Goal: Task Accomplishment & Management: Complete application form

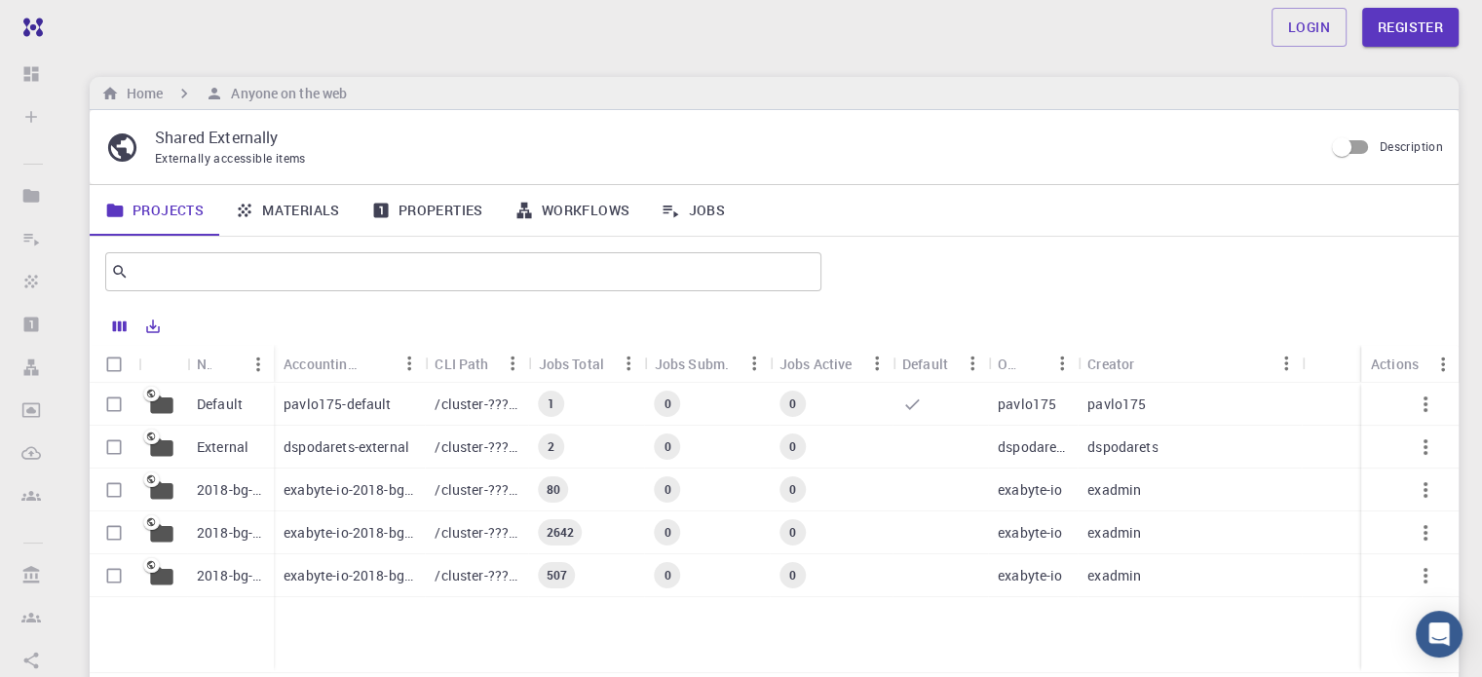
click at [223, 410] on p "Default" at bounding box center [220, 404] width 46 height 19
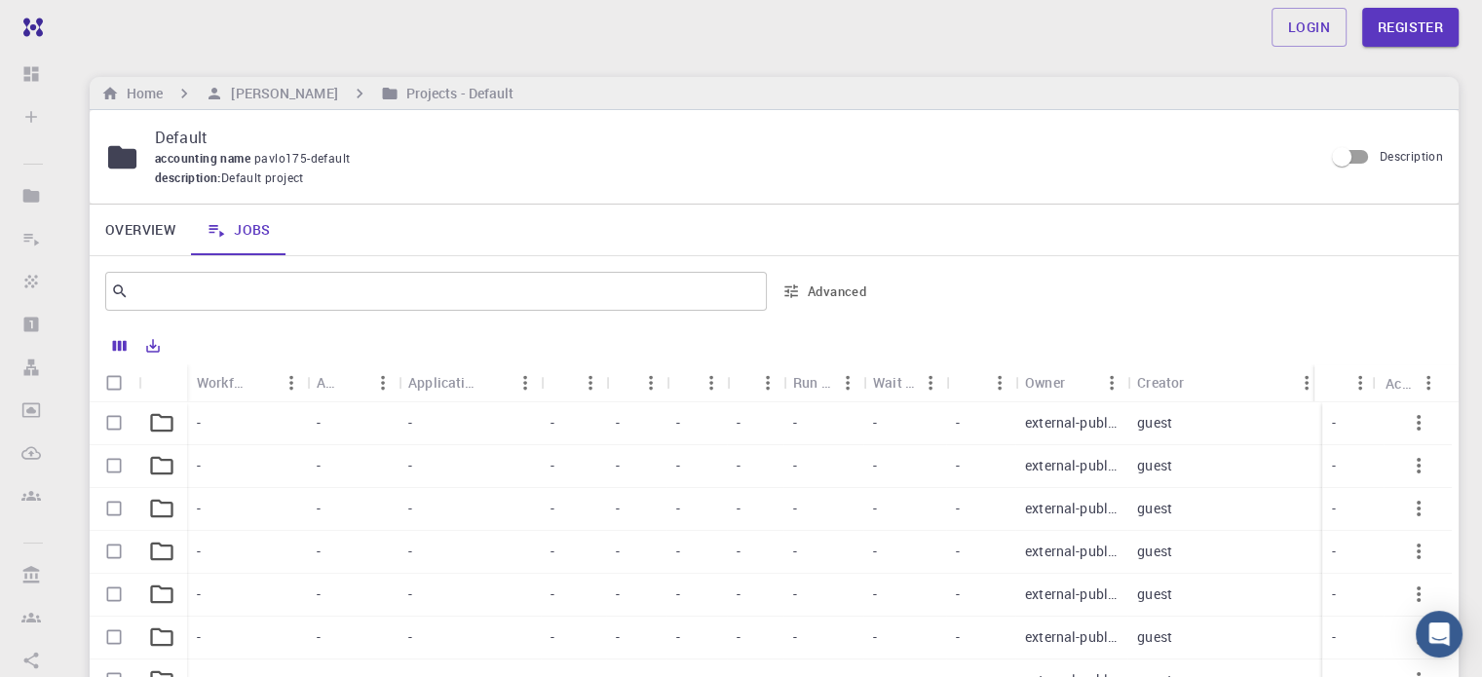
click at [118, 422] on input "Select row" at bounding box center [114, 422] width 37 height 37
checkbox input "true"
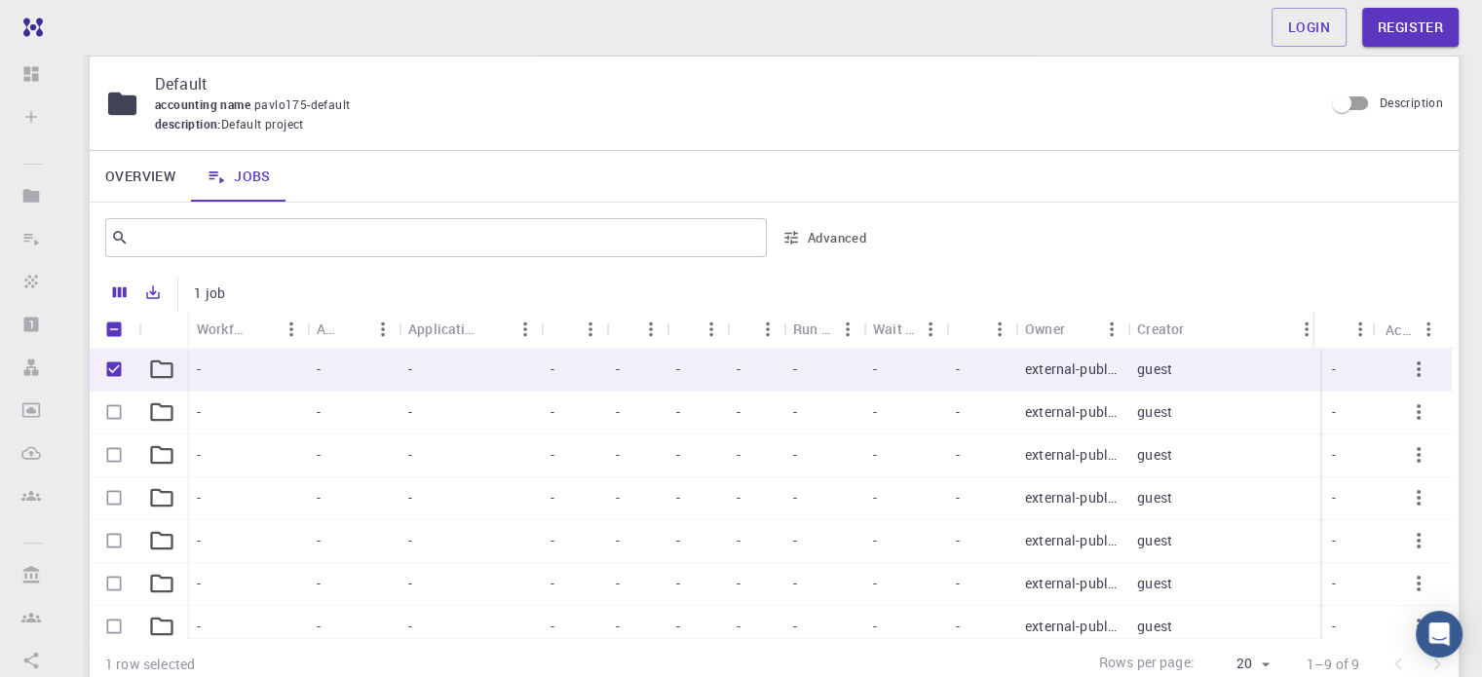
scroll to position [22, 0]
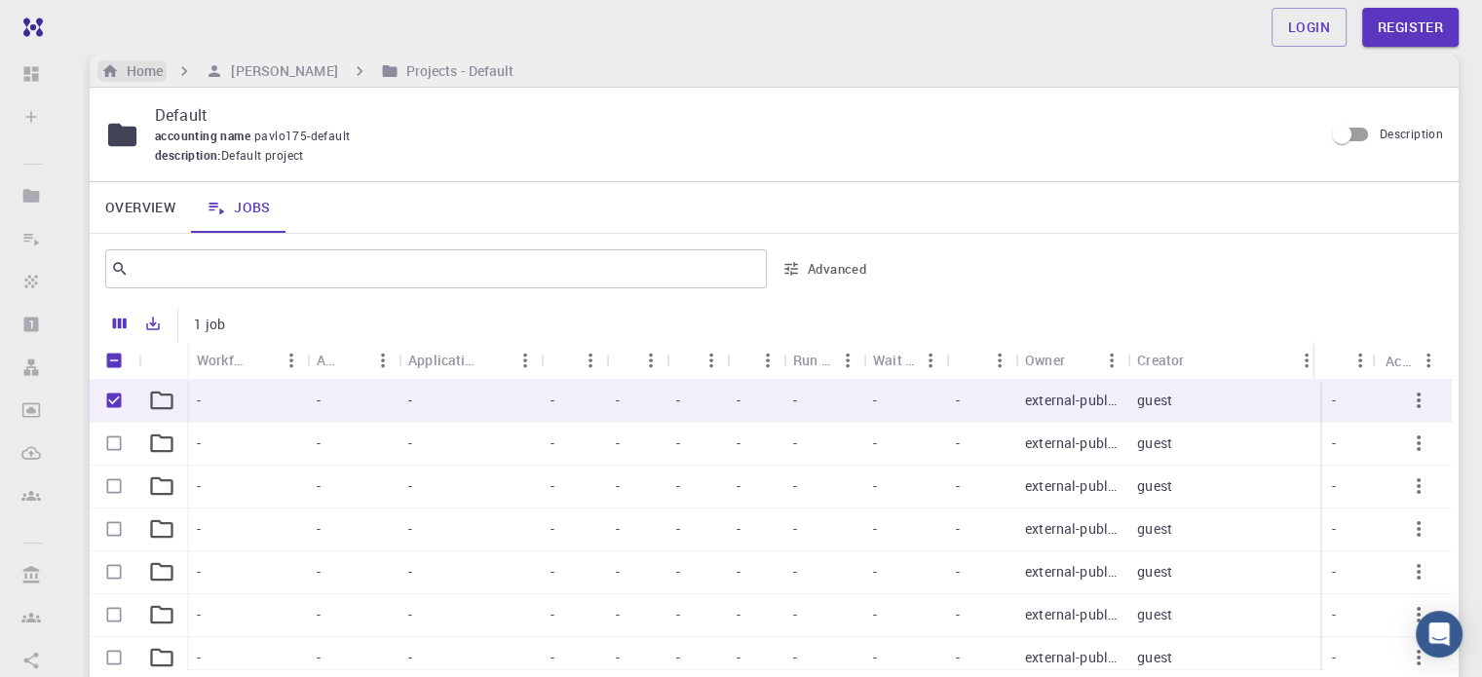
click at [140, 76] on h6 "Home" at bounding box center [141, 70] width 44 height 21
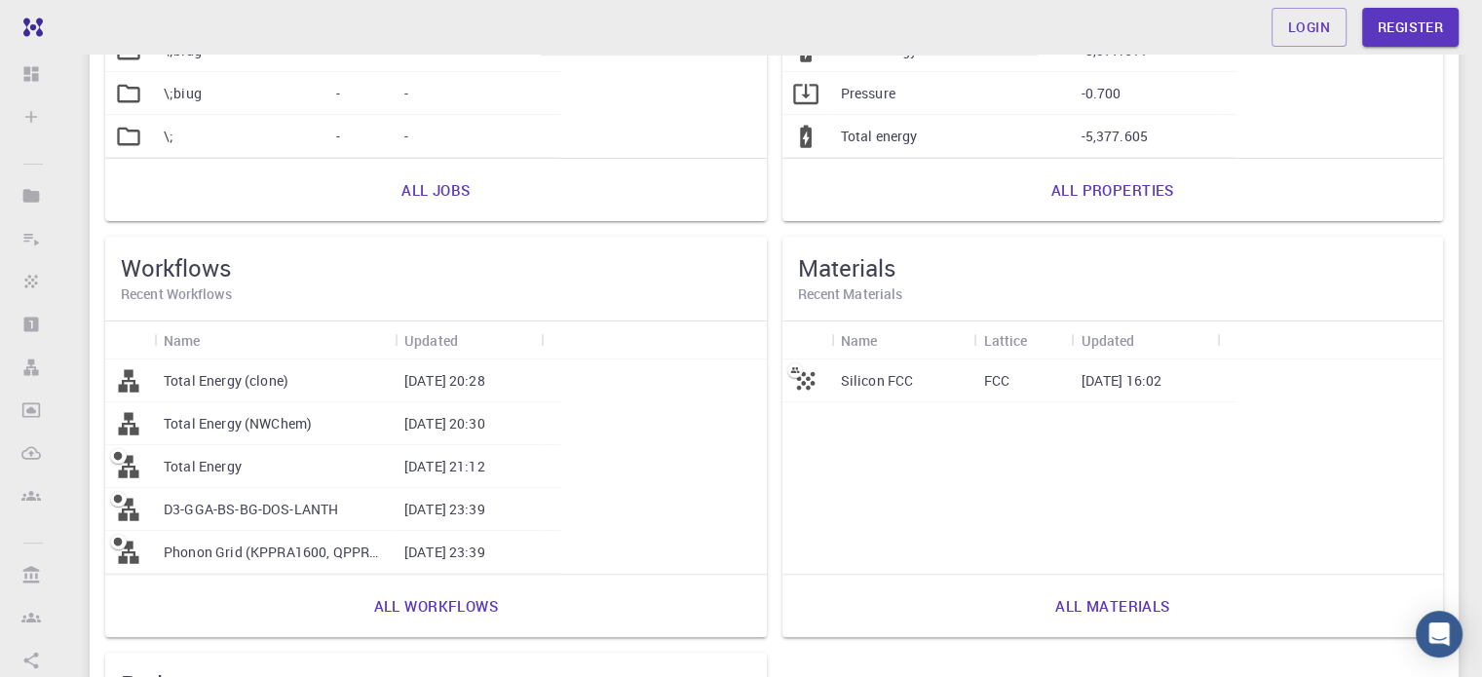
scroll to position [231, 0]
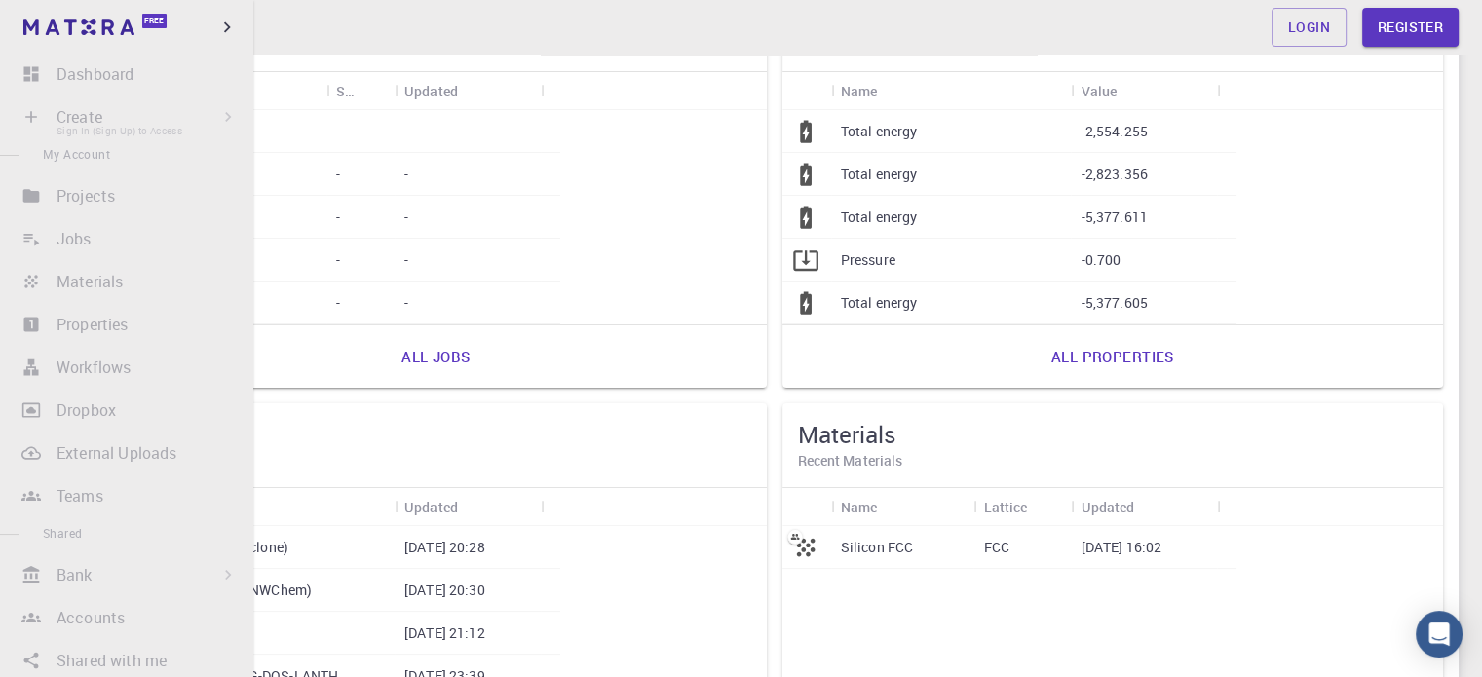
click at [94, 121] on li "Create Sign In (Sign Up) to Access New Job New Material Create Material Upload …" at bounding box center [126, 116] width 253 height 39
click at [225, 114] on li "Create Sign In (Sign Up) to Access New Job New Material Create Material Upload …" at bounding box center [126, 116] width 253 height 39
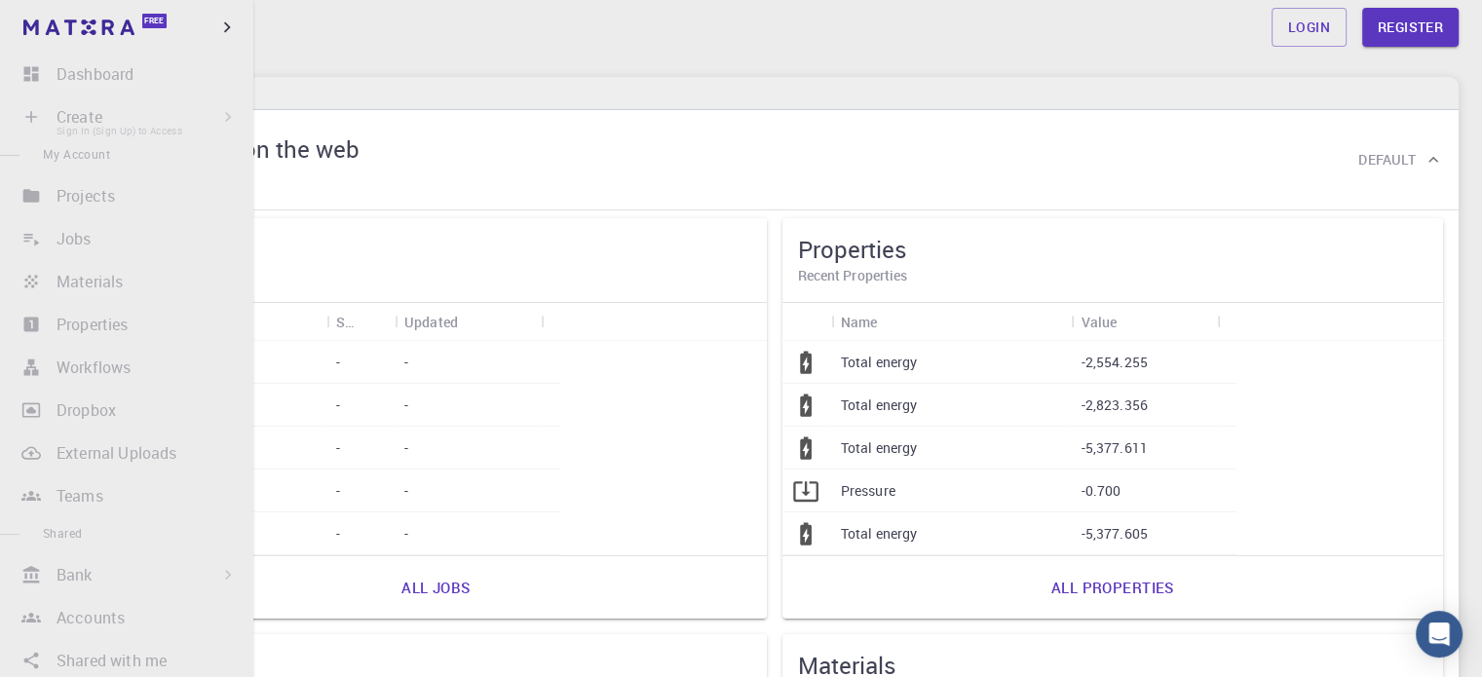
click at [29, 116] on li "Create Sign In (Sign Up) to Access New Job New Material Create Material Upload …" at bounding box center [126, 116] width 253 height 39
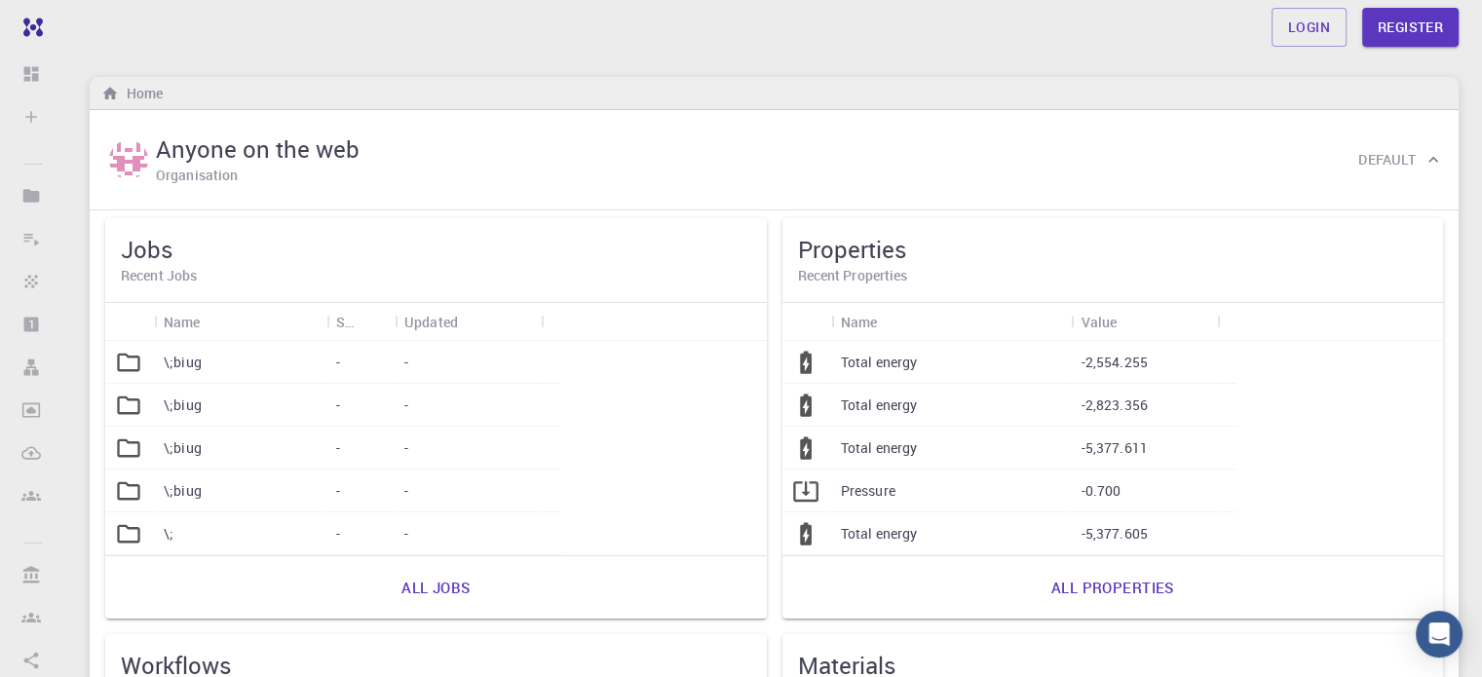
click at [195, 356] on p "\;biug" at bounding box center [183, 362] width 38 height 19
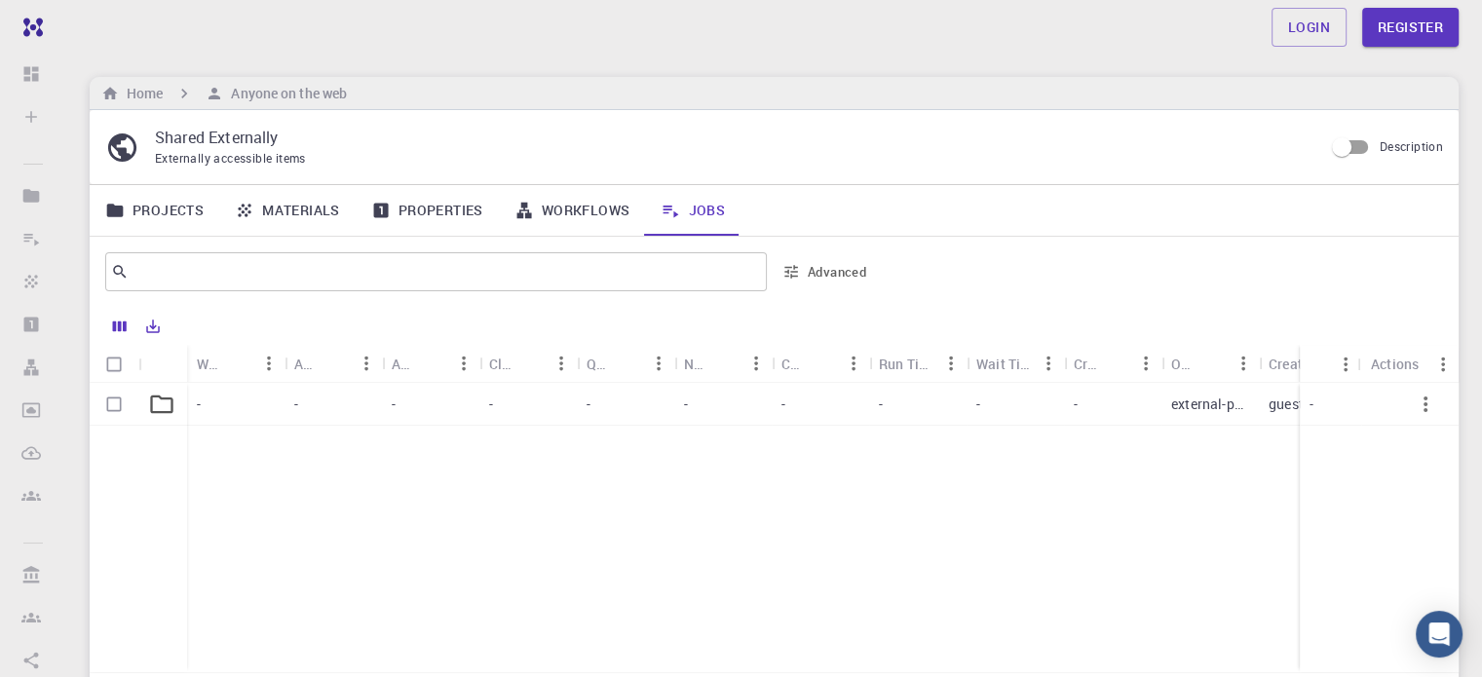
click at [117, 401] on input "Select row" at bounding box center [114, 404] width 37 height 37
checkbox input "true"
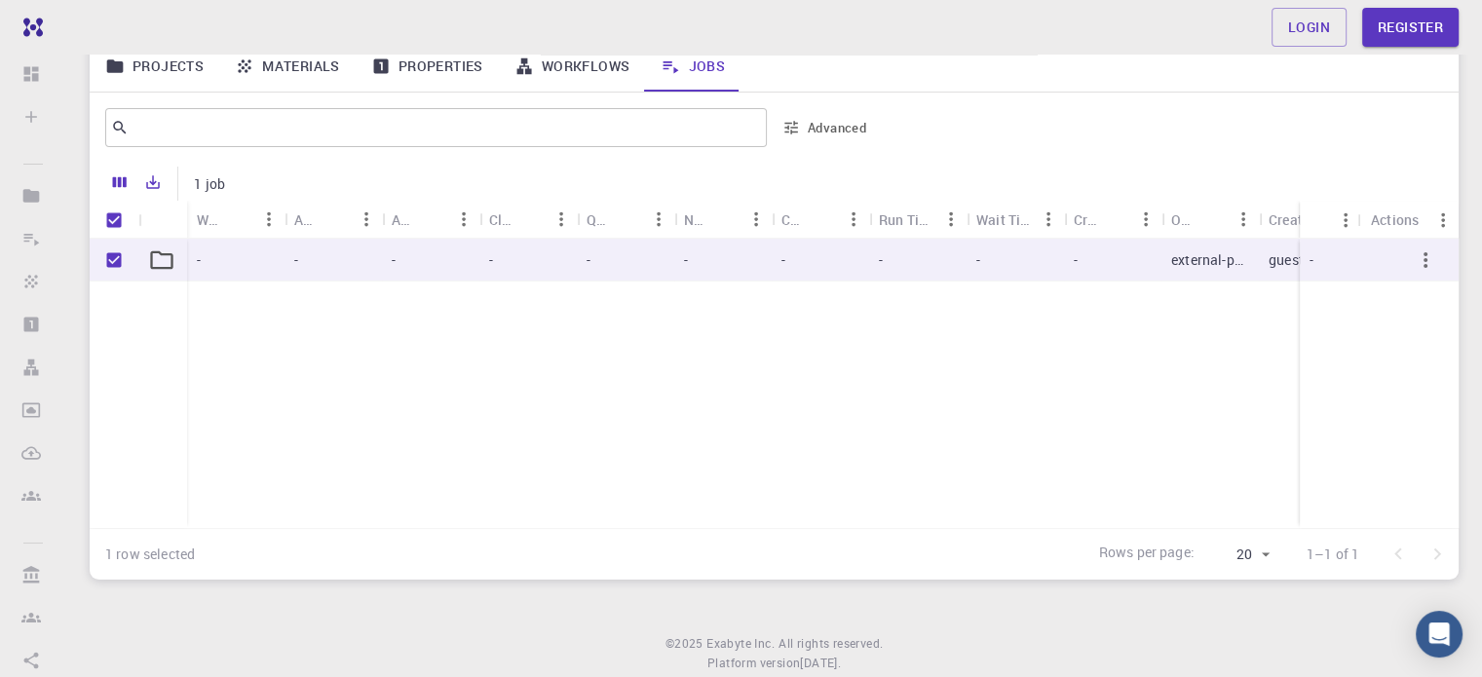
scroll to position [2, 0]
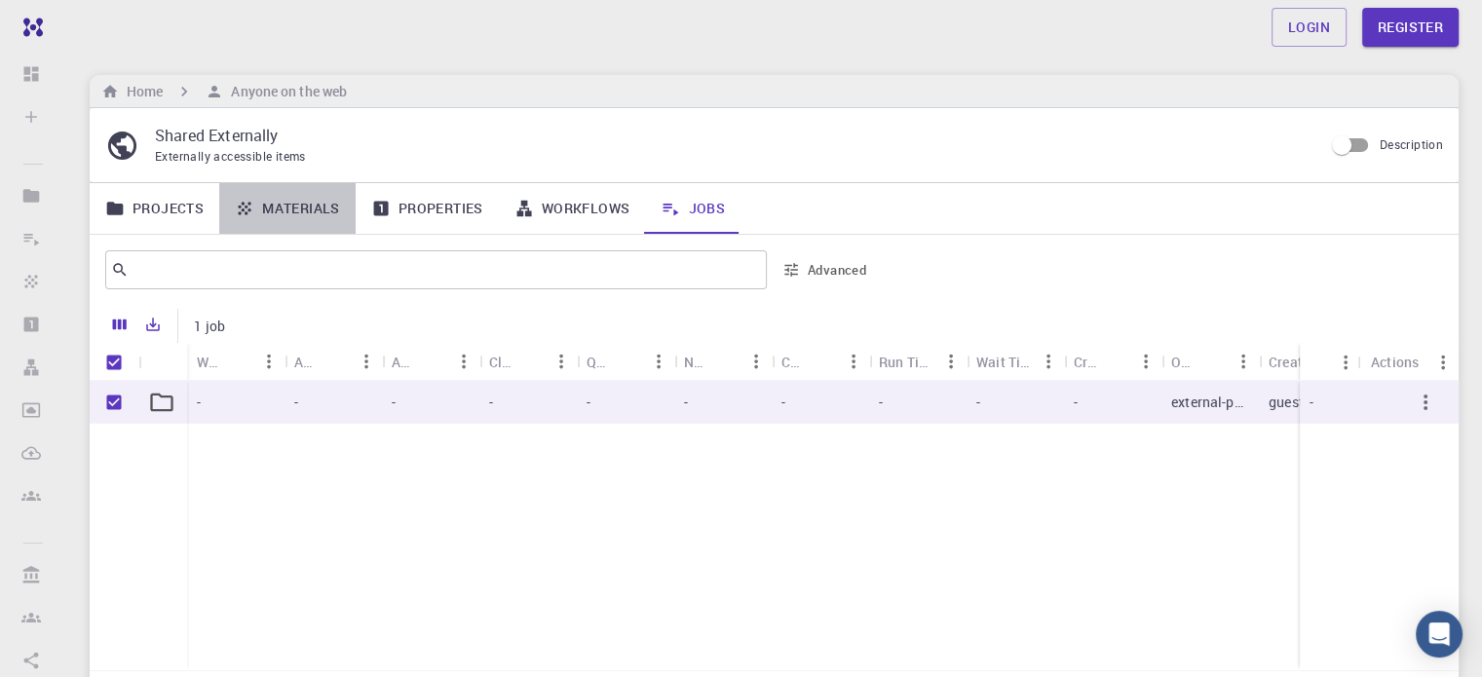
click at [316, 210] on link "Materials" at bounding box center [287, 208] width 136 height 51
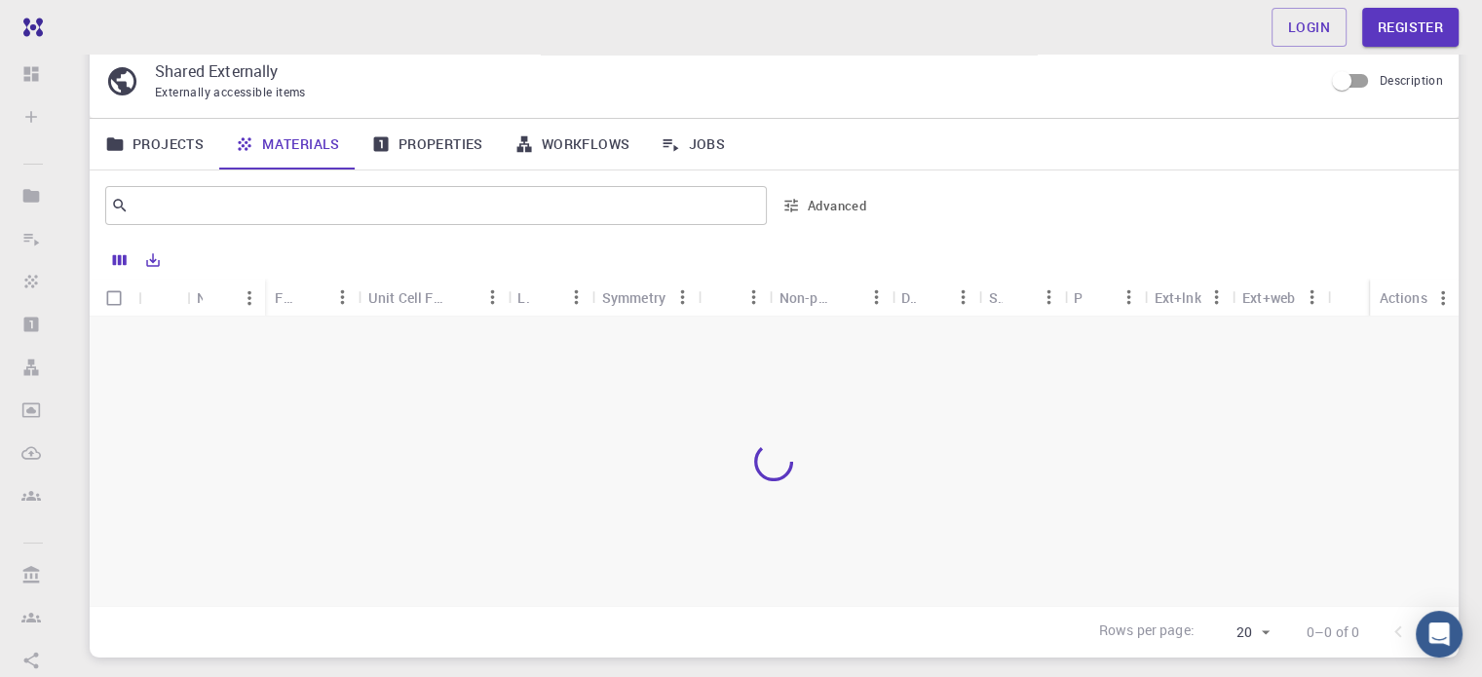
scroll to position [99, 0]
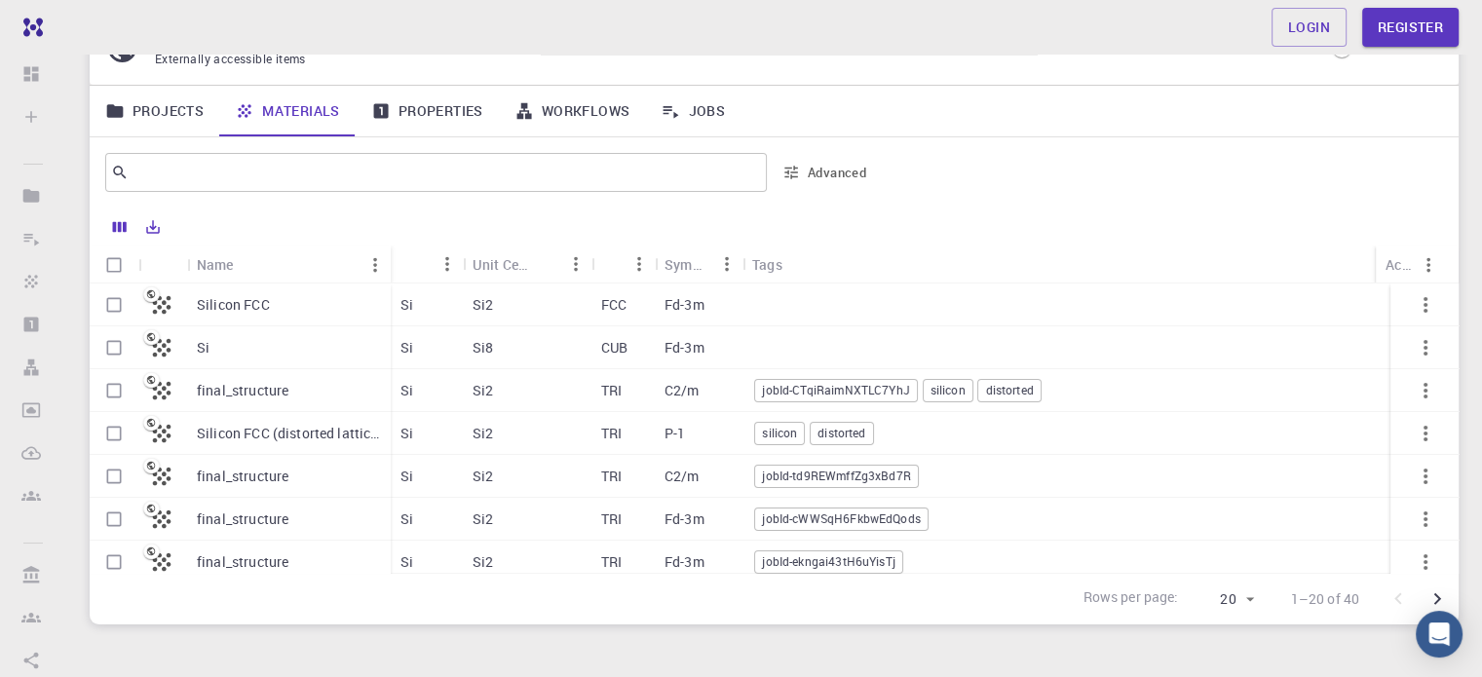
click at [110, 383] on input "Select row" at bounding box center [114, 390] width 37 height 37
checkbox input "true"
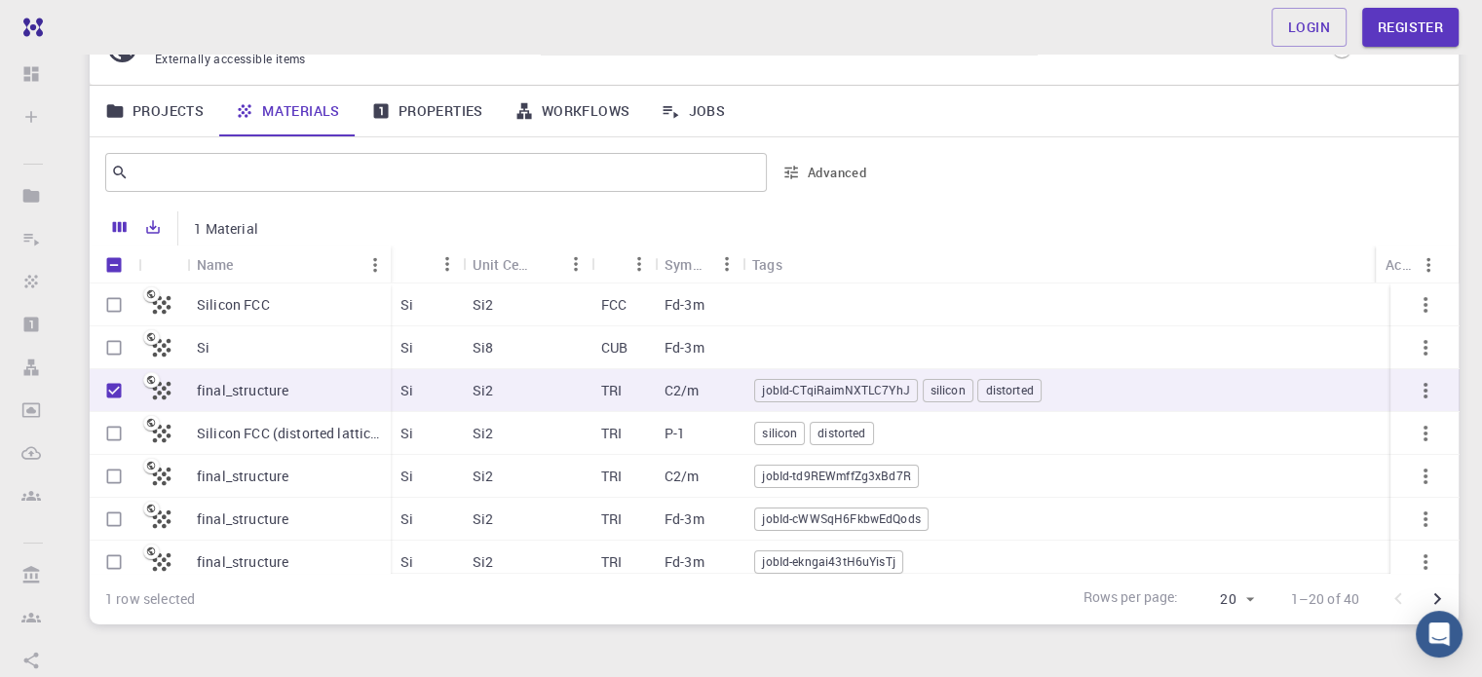
click at [838, 386] on span "jobId-CTqiRaimNXTLC7YhJ" at bounding box center [835, 390] width 161 height 17
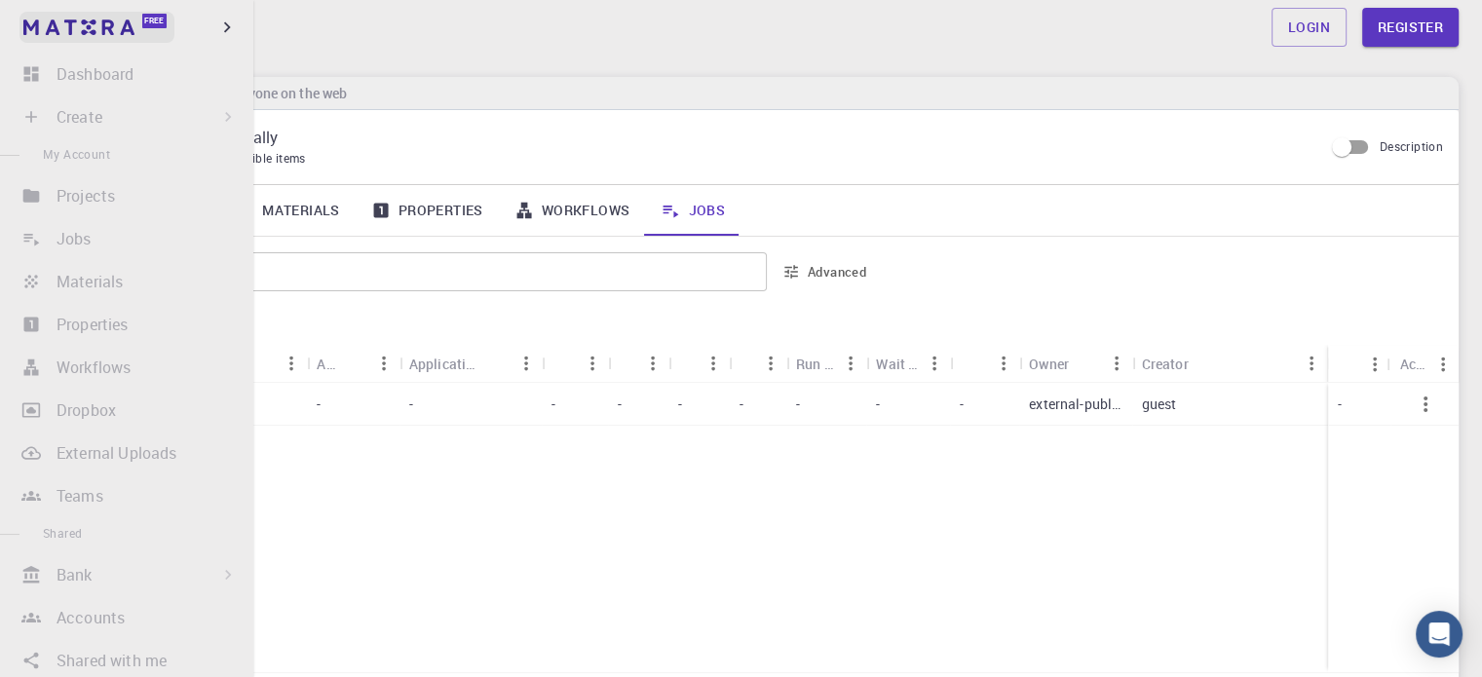
scroll to position [2, 0]
click at [220, 30] on icon "button" at bounding box center [226, 27] width 21 height 21
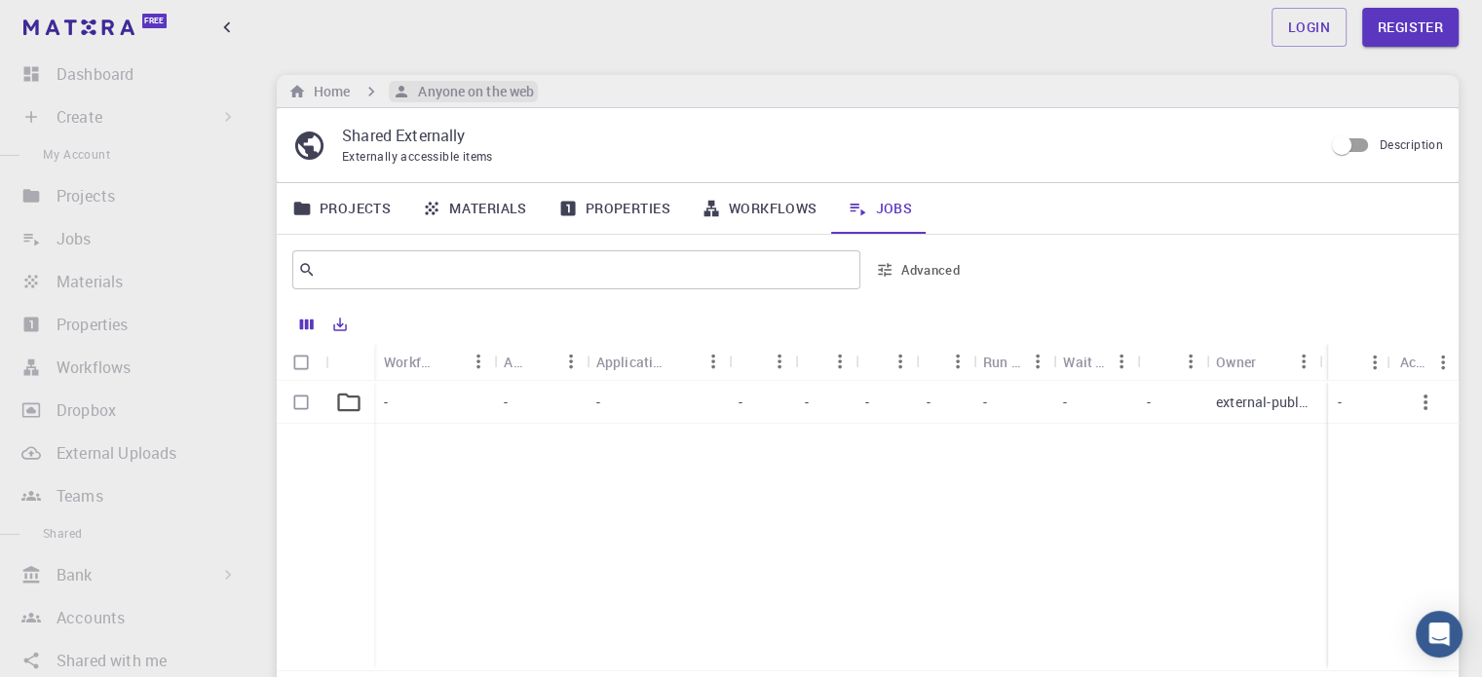
click at [470, 83] on h6 "Anyone on the web" at bounding box center [472, 91] width 124 height 21
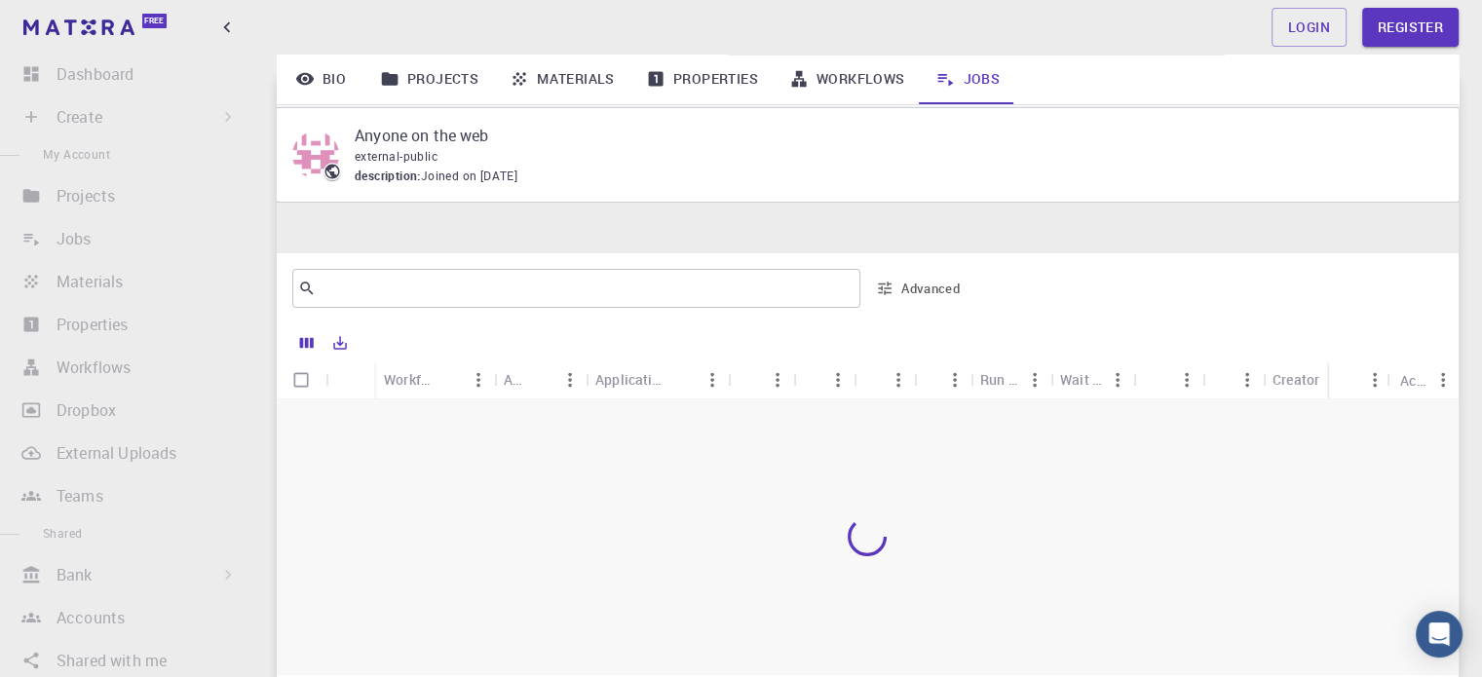
scroll to position [198, 0]
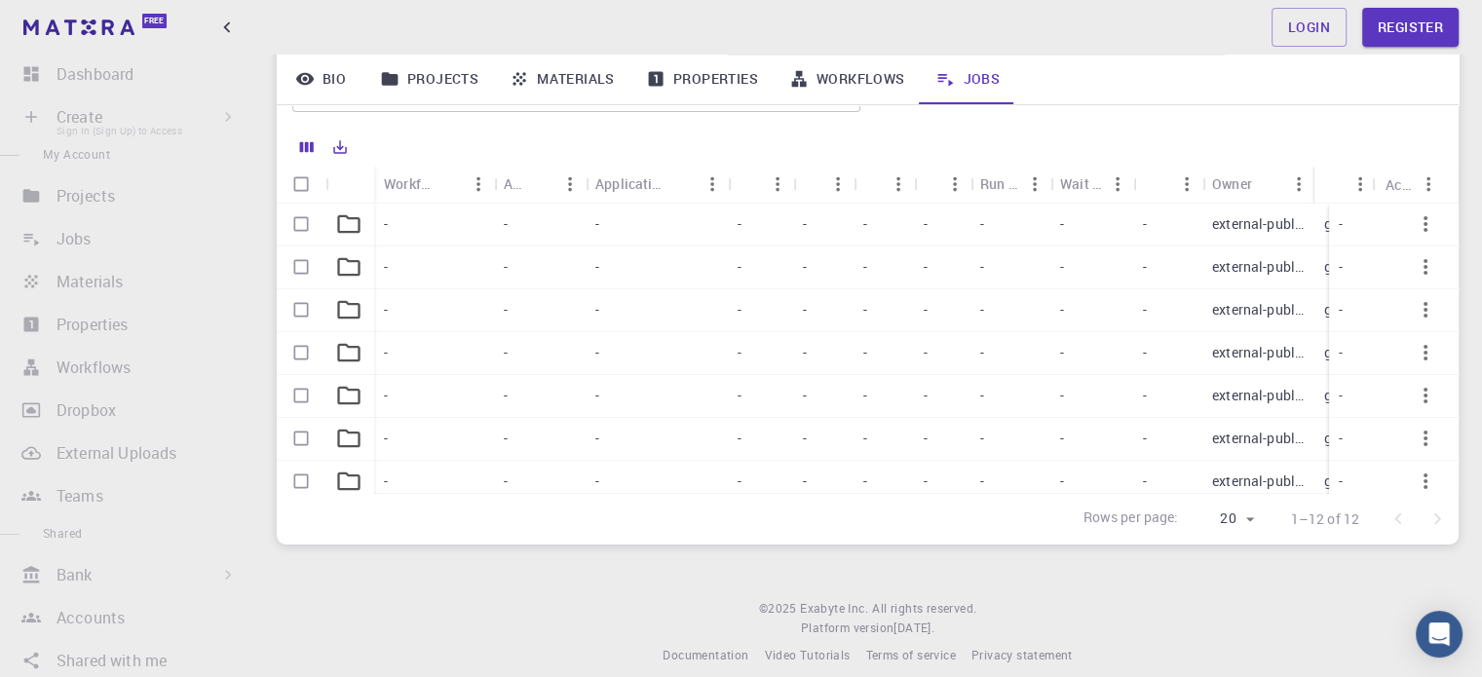
click at [207, 120] on li "Create Sign In (Sign Up) to Access New Job New Material Create Material Upload …" at bounding box center [126, 116] width 253 height 39
click at [172, 128] on li "Create Sign In (Sign Up) to Access New Job New Material Create Material Upload …" at bounding box center [126, 116] width 253 height 39
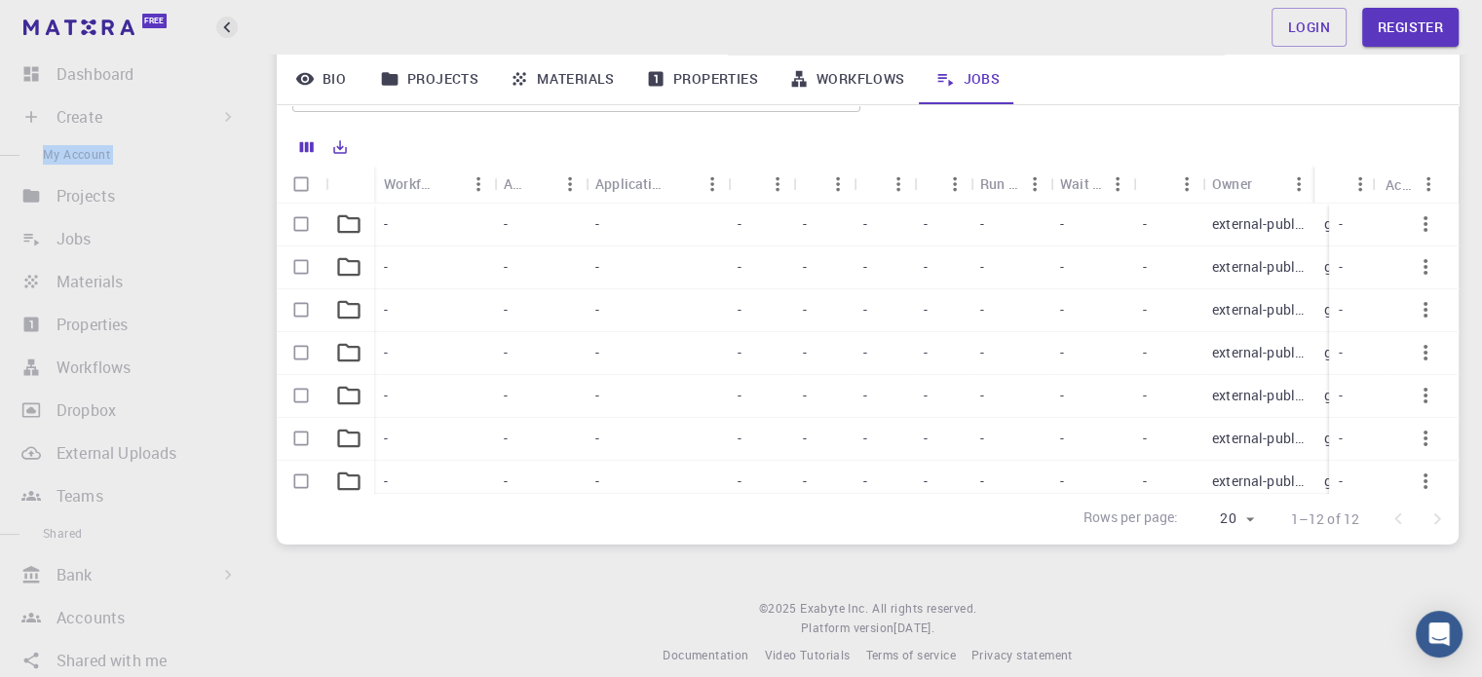
click at [228, 31] on icon "button" at bounding box center [226, 27] width 21 height 21
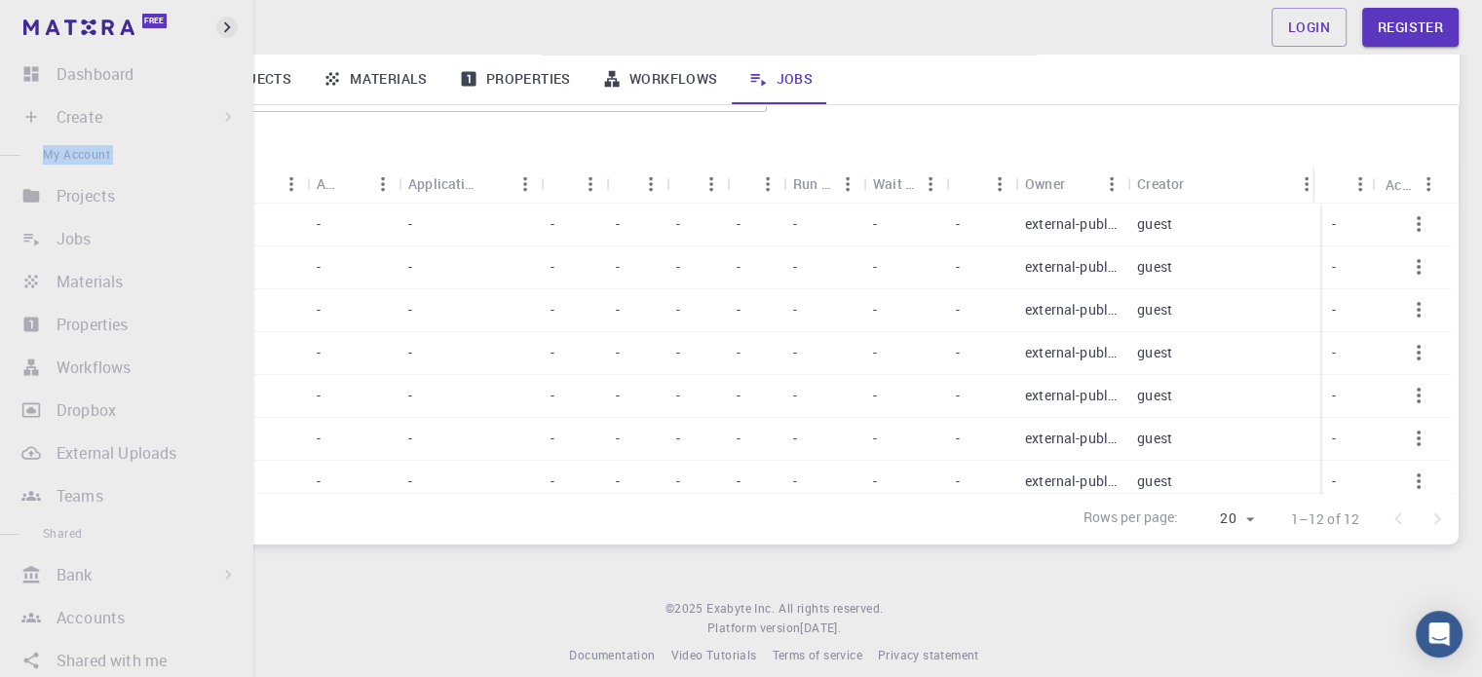
click at [228, 31] on icon "button" at bounding box center [226, 27] width 21 height 21
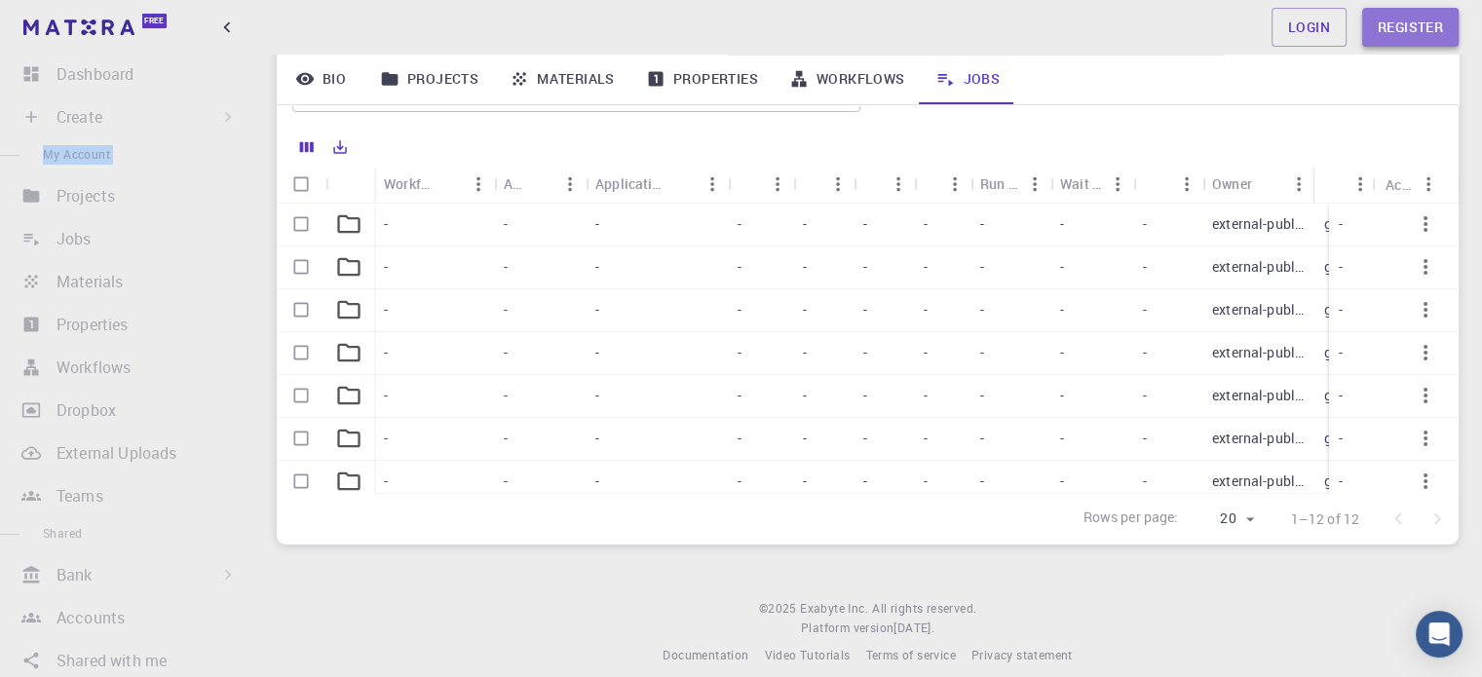
click at [1393, 22] on link "Register" at bounding box center [1410, 27] width 96 height 39
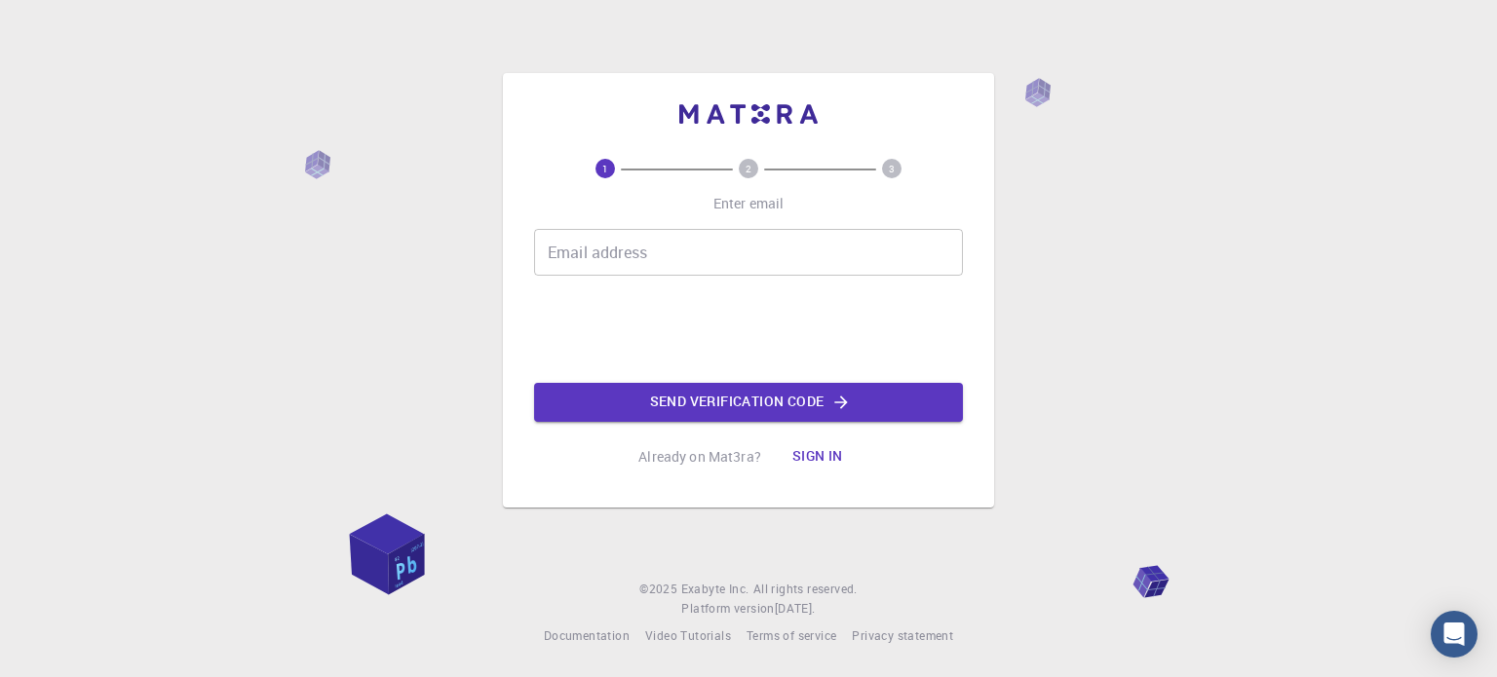
drag, startPoint x: 678, startPoint y: 252, endPoint x: 672, endPoint y: 261, distance: 10.5
click at [672, 261] on input "Email address" at bounding box center [748, 252] width 429 height 47
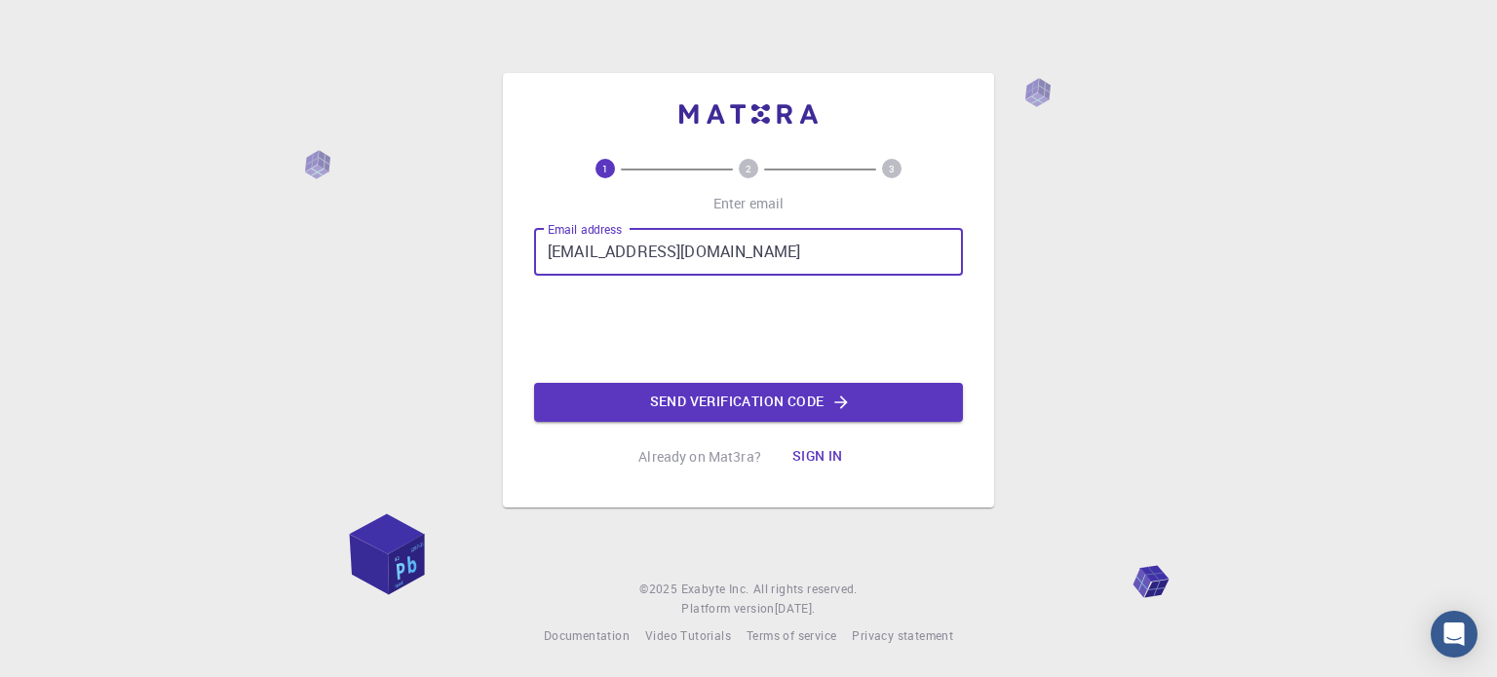
type input "[EMAIL_ADDRESS][DOMAIN_NAME]"
click at [687, 397] on button "Send verification code" at bounding box center [748, 402] width 429 height 39
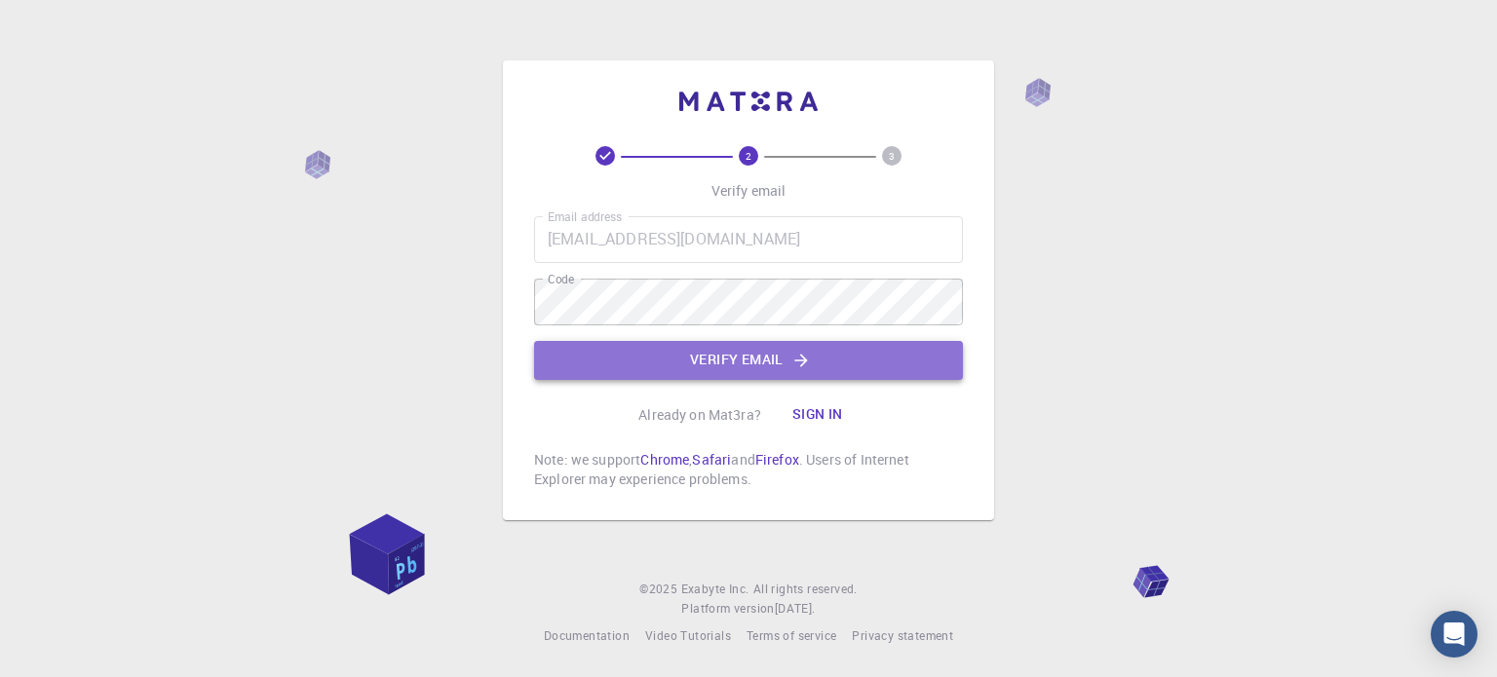
click at [795, 354] on icon "button" at bounding box center [800, 360] width 19 height 19
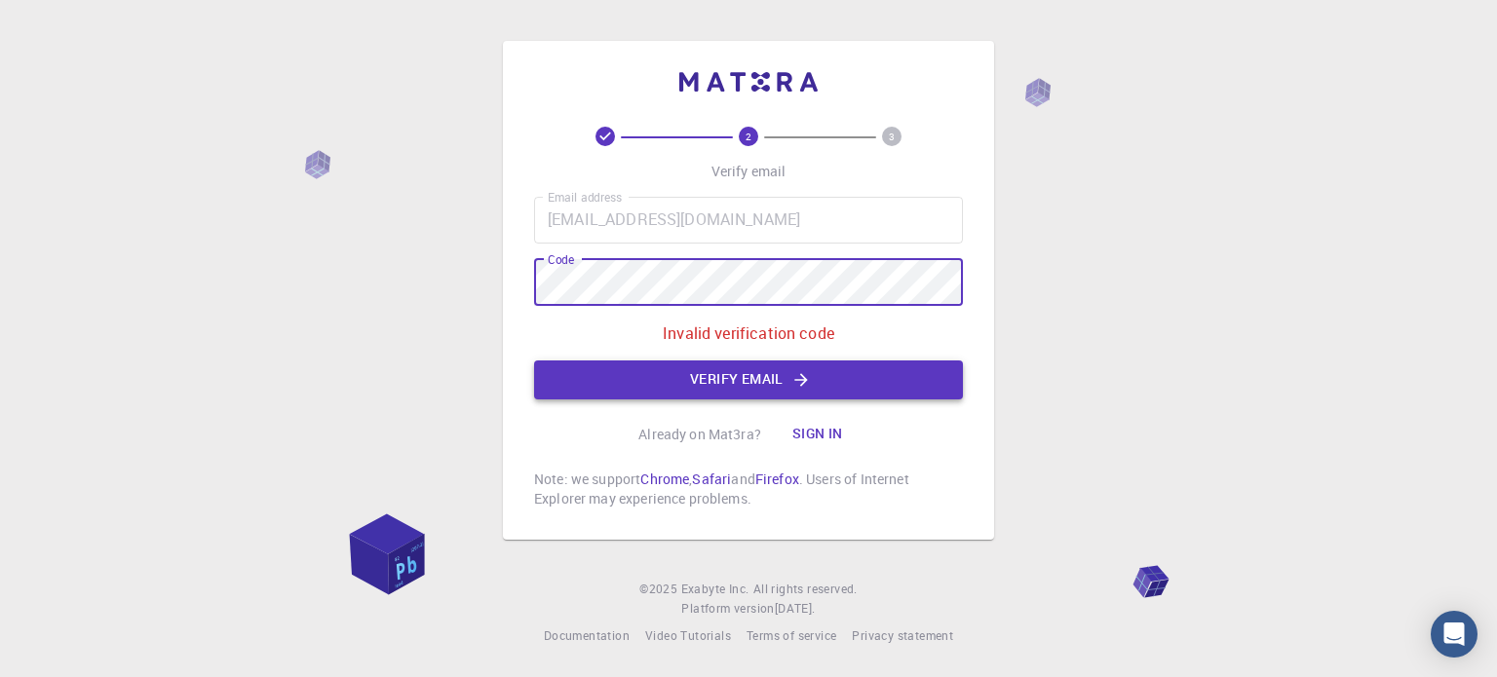
click at [801, 378] on icon "button" at bounding box center [800, 379] width 19 height 19
click at [644, 369] on button "Verify email" at bounding box center [748, 380] width 429 height 39
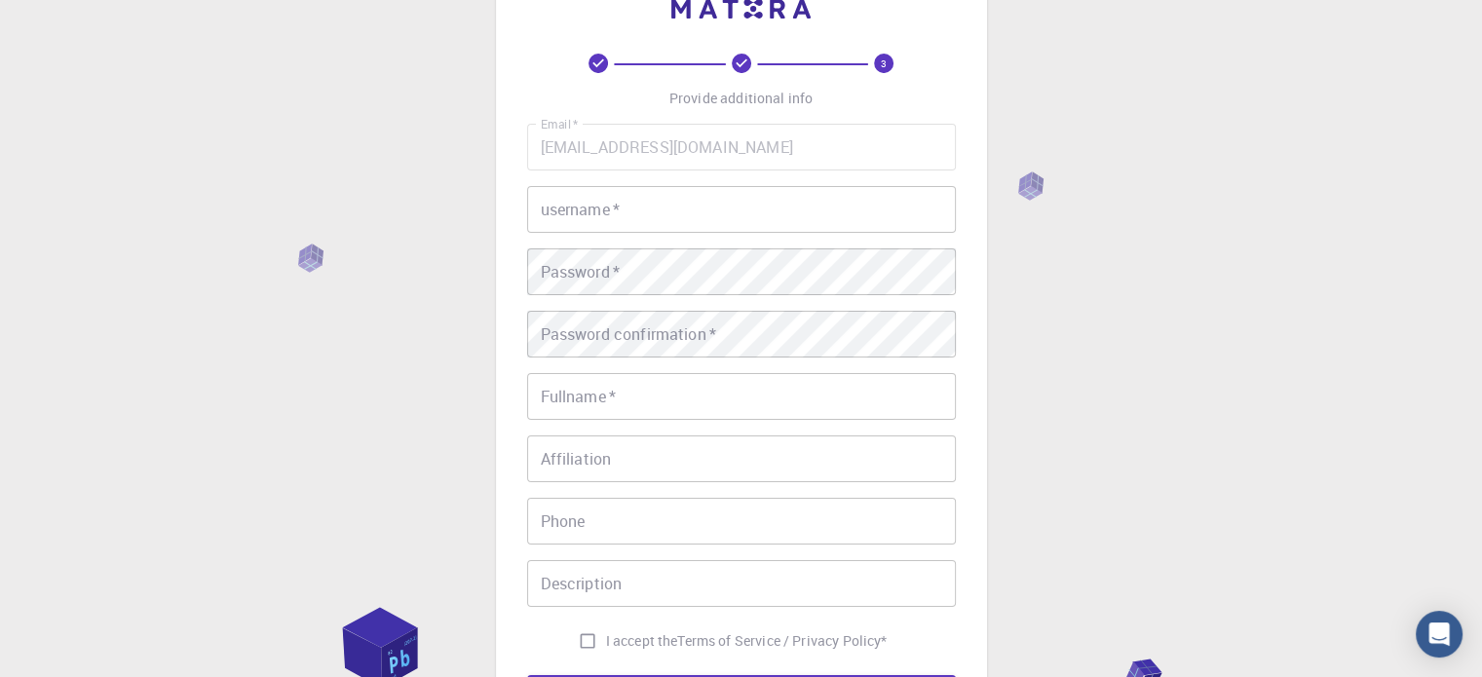
scroll to position [97, 0]
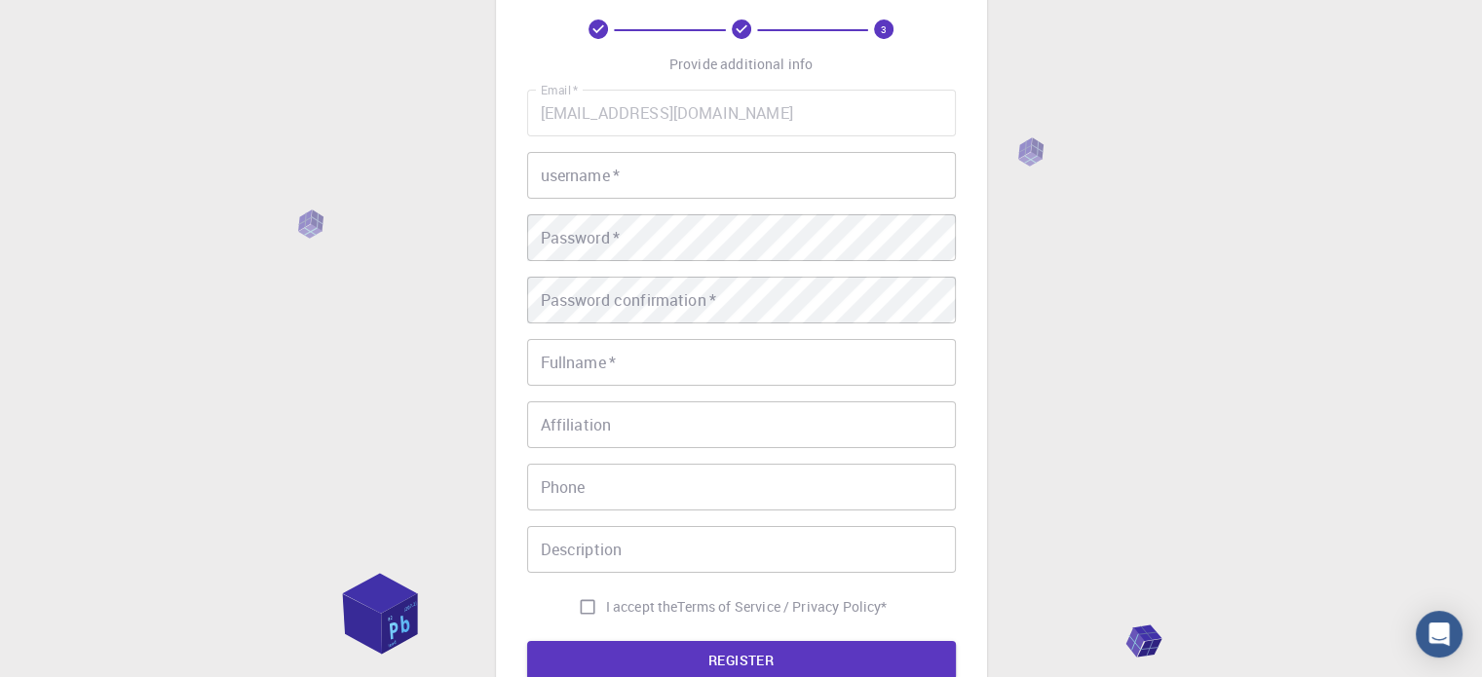
click at [713, 194] on input "username   *" at bounding box center [741, 175] width 429 height 47
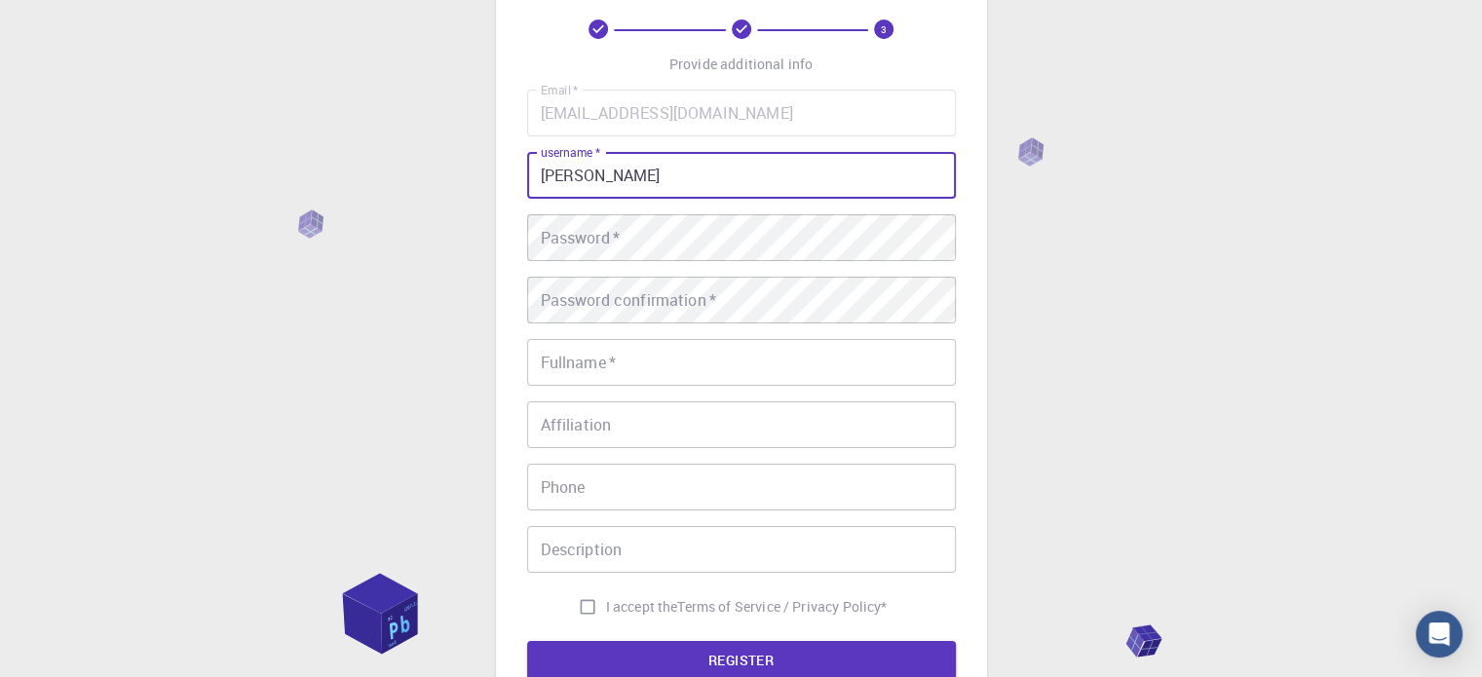
type input "[PERSON_NAME]"
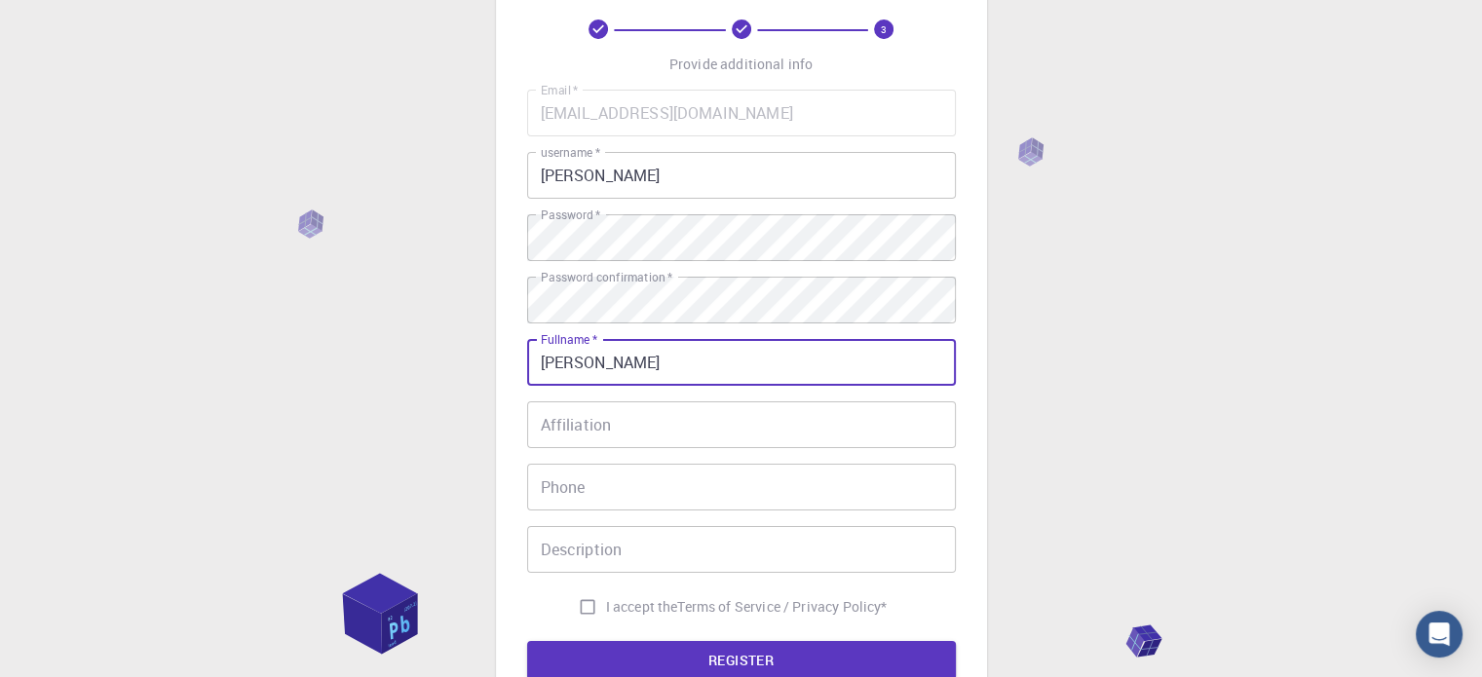
type input "[PERSON_NAME]"
click at [774, 429] on input "Affiliation" at bounding box center [741, 425] width 429 height 47
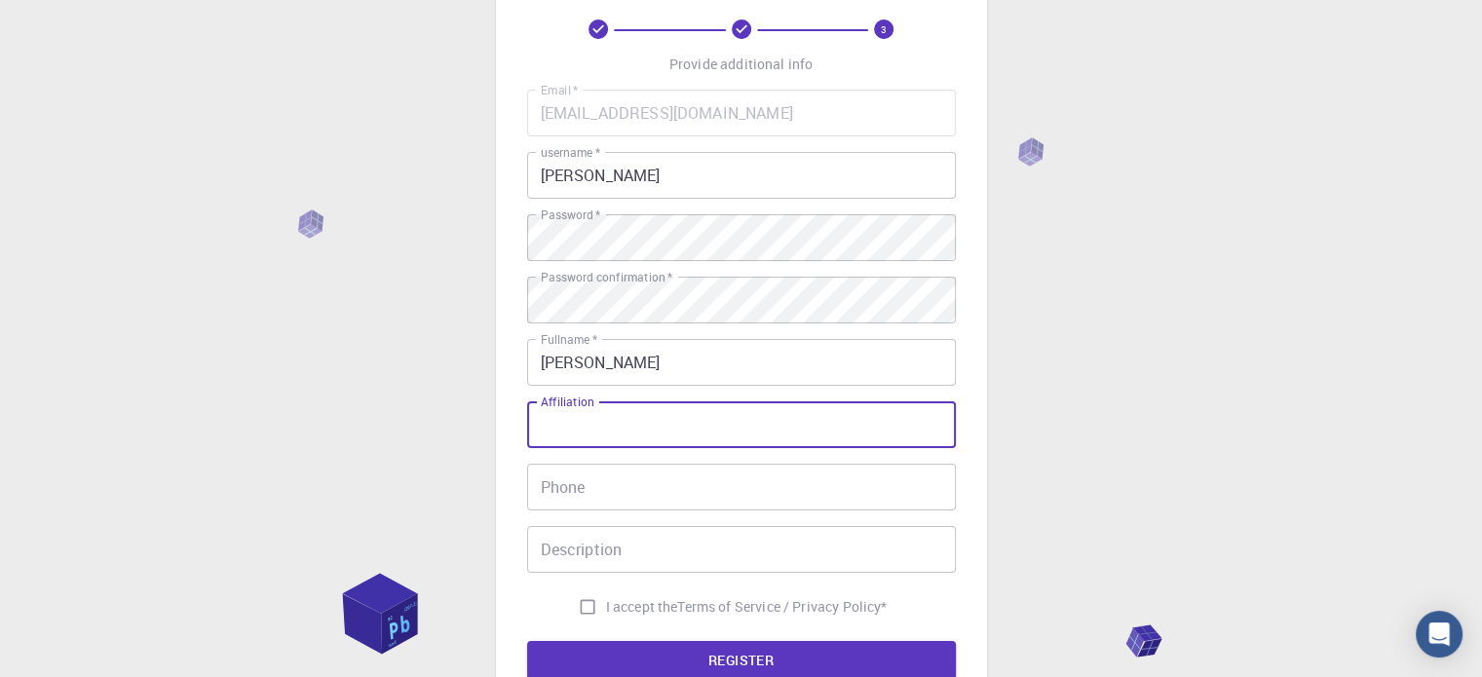
click at [580, 605] on input "I accept the Terms of Service / Privacy Policy *" at bounding box center [587, 607] width 37 height 37
checkbox input "true"
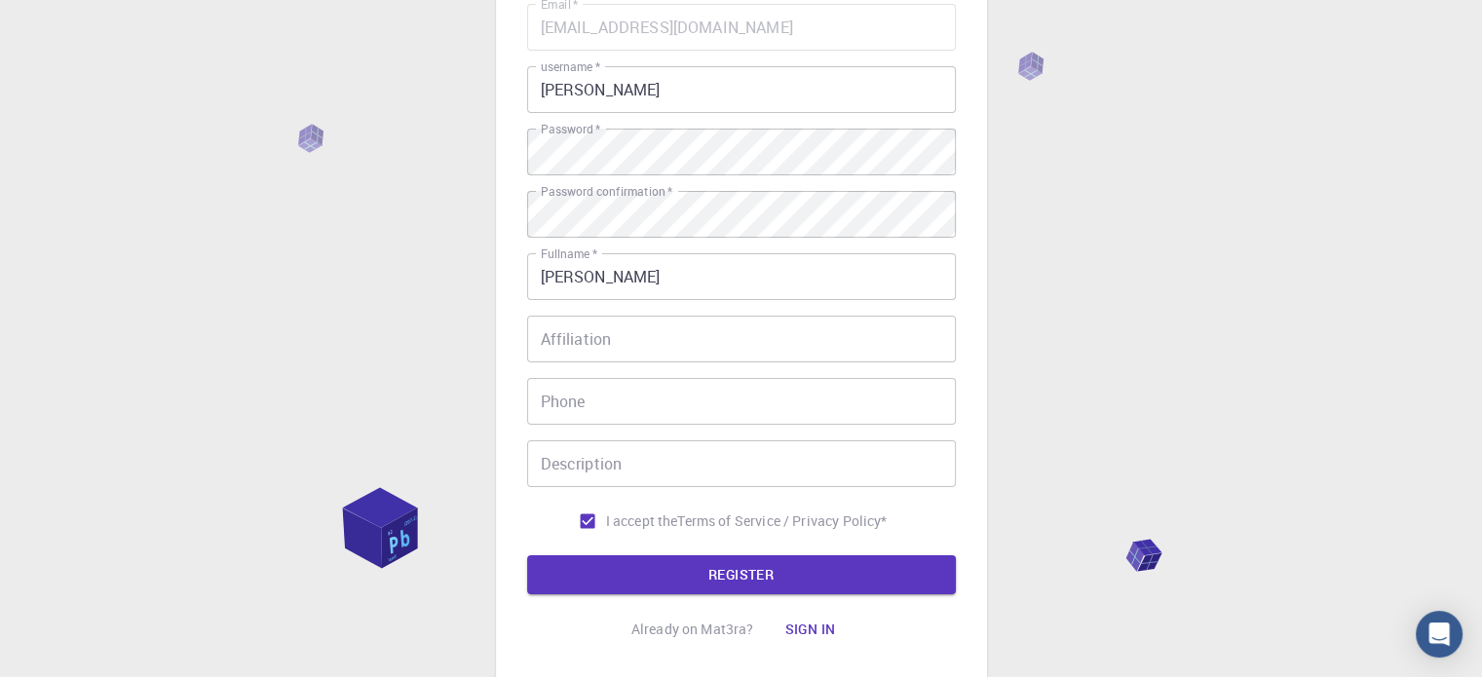
scroll to position [195, 0]
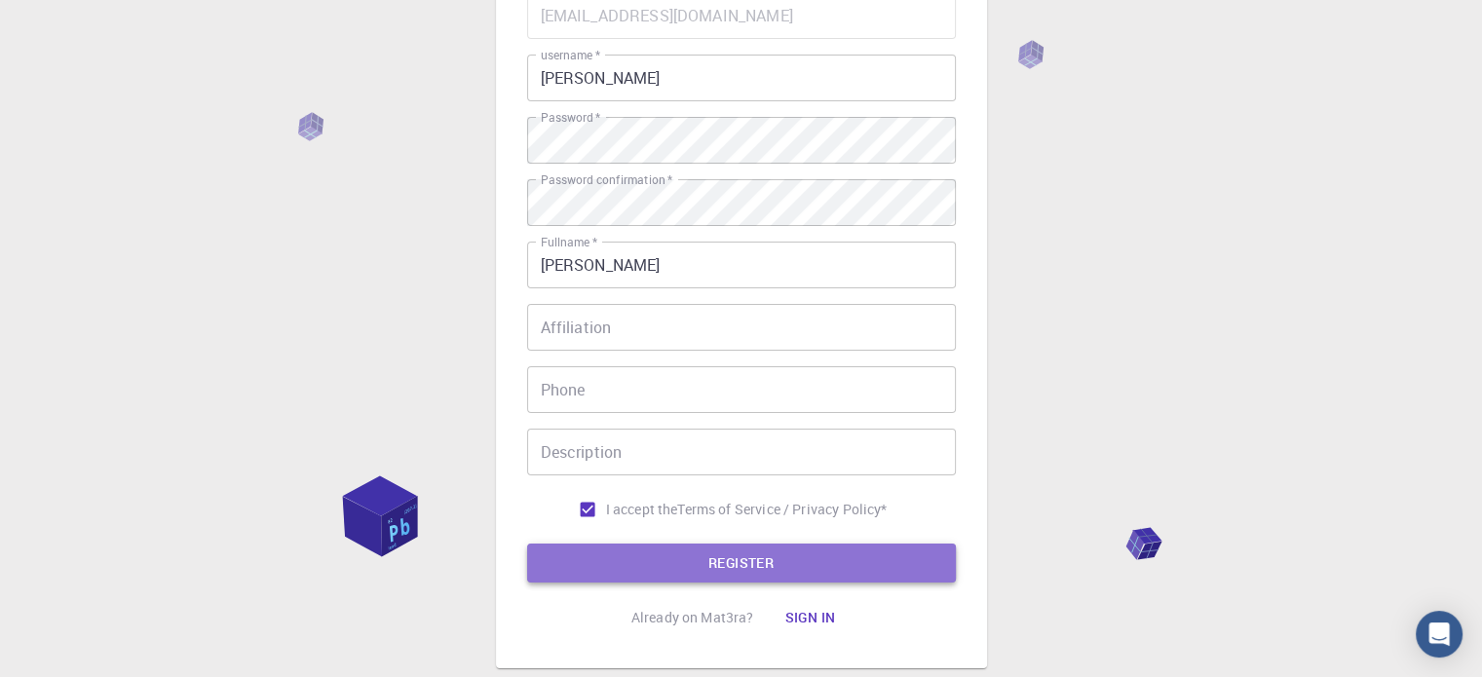
click at [639, 559] on button "REGISTER" at bounding box center [741, 563] width 429 height 39
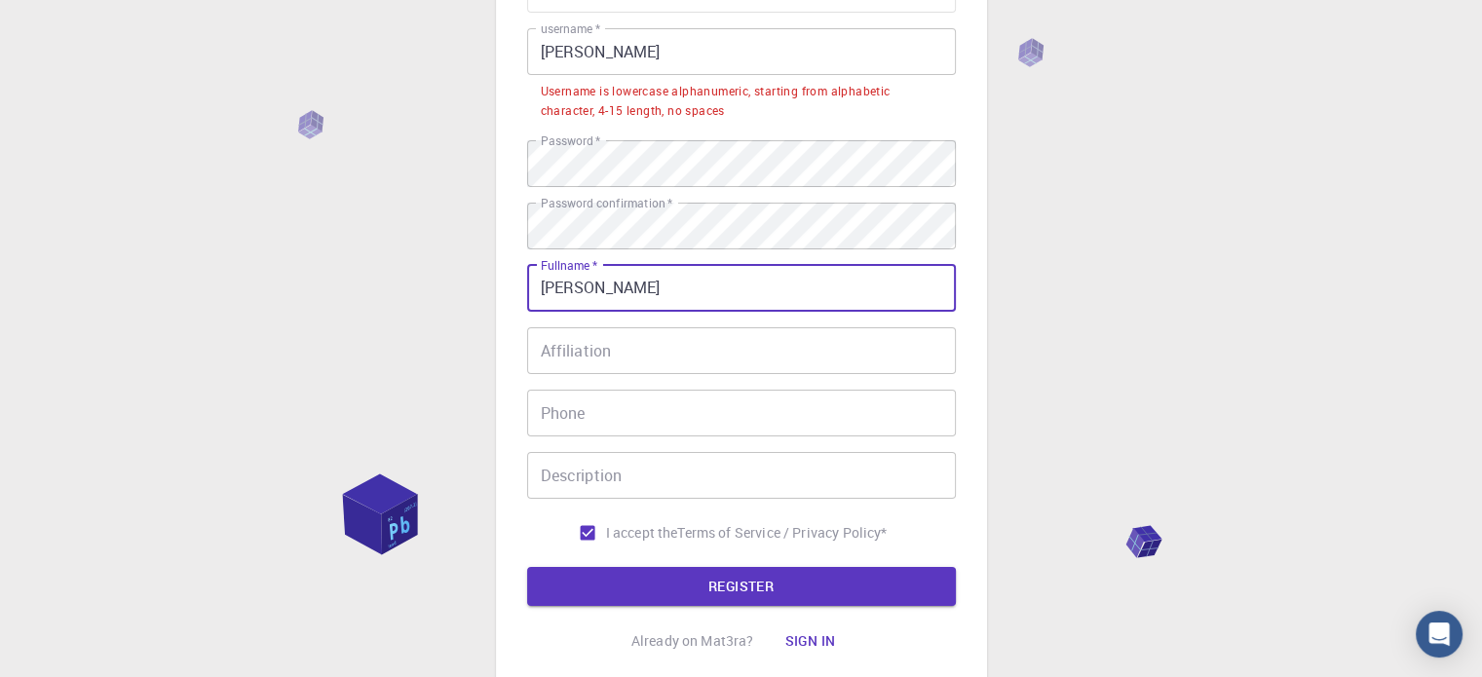
click at [614, 312] on input "[PERSON_NAME]" at bounding box center [741, 288] width 429 height 47
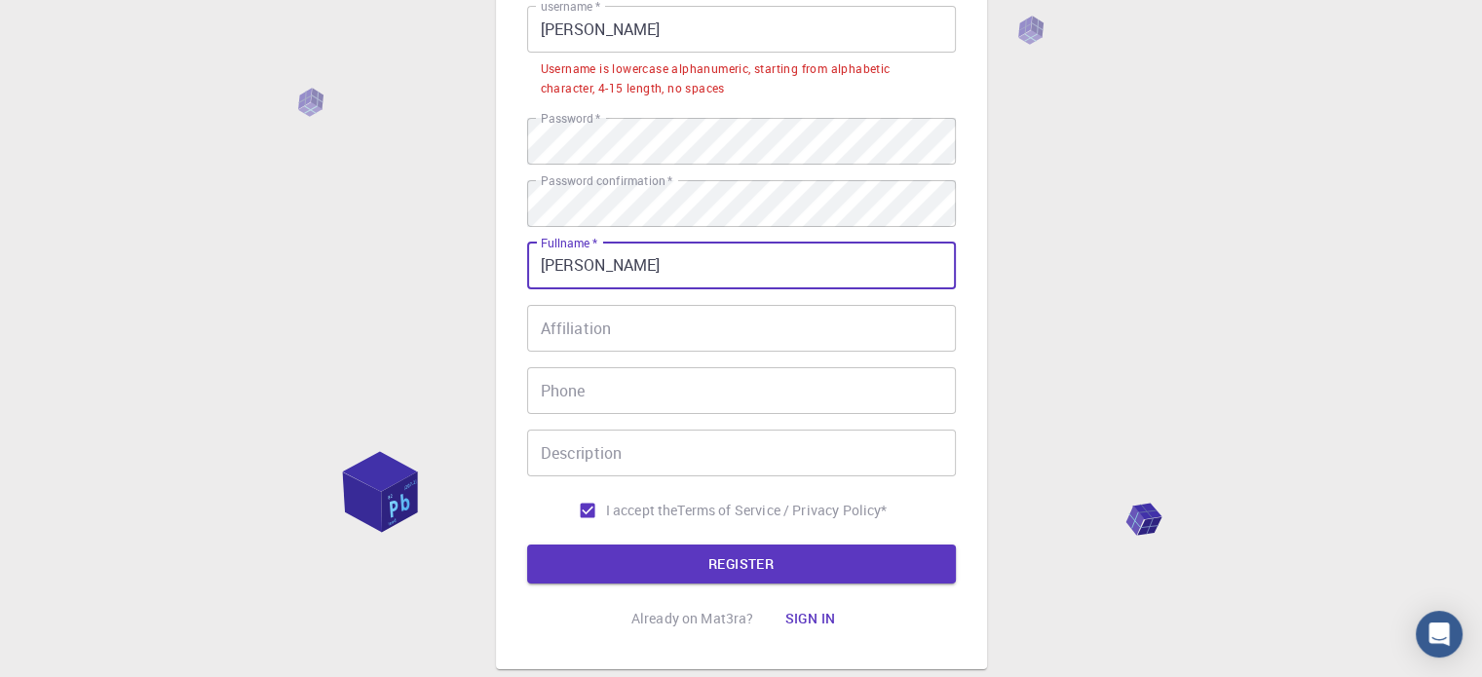
scroll to position [292, 0]
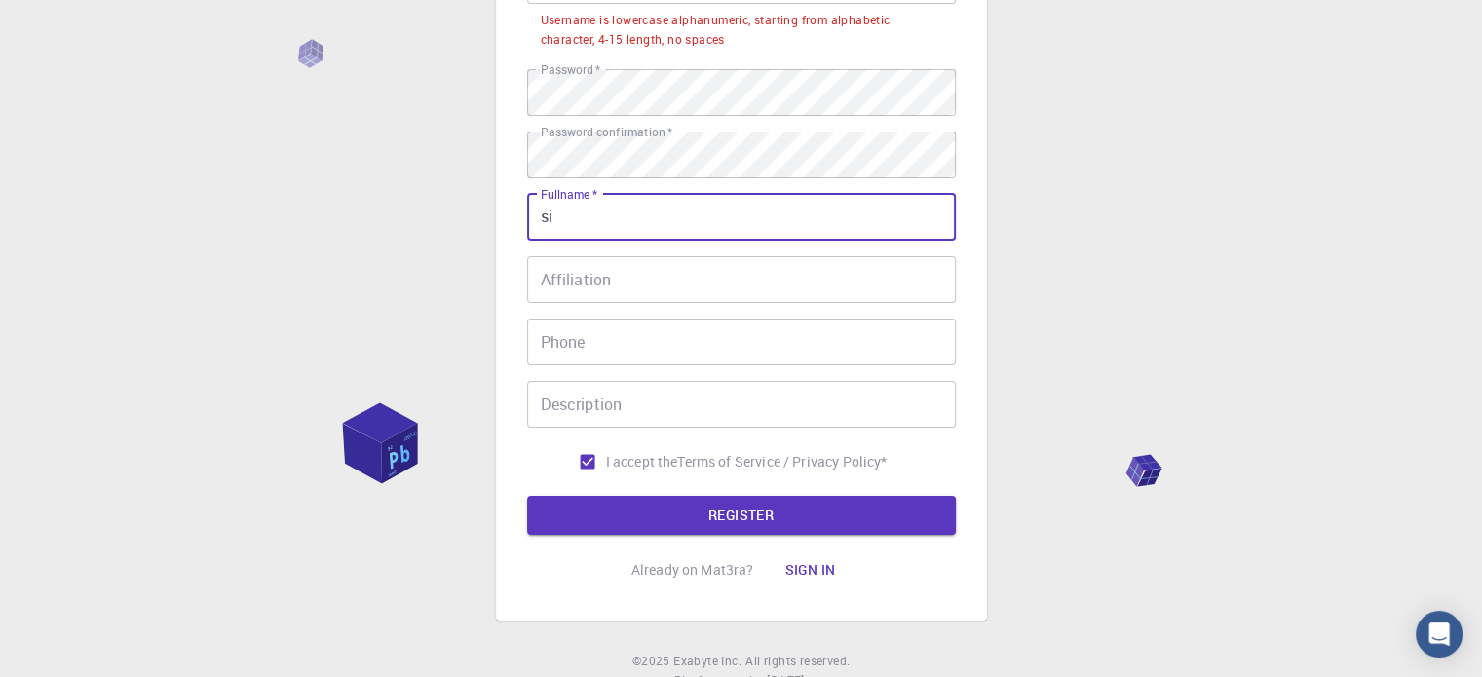
type input "s"
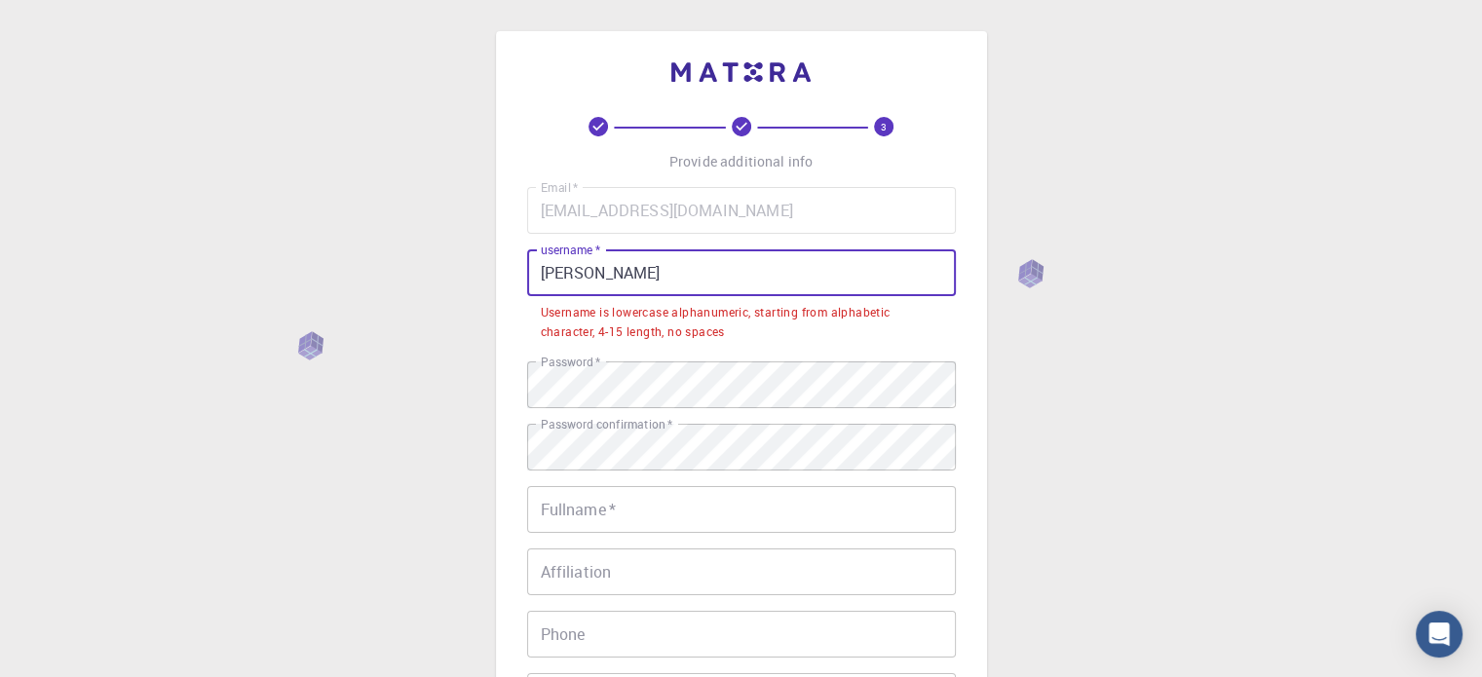
click at [666, 283] on input "[PERSON_NAME]" at bounding box center [741, 272] width 429 height 47
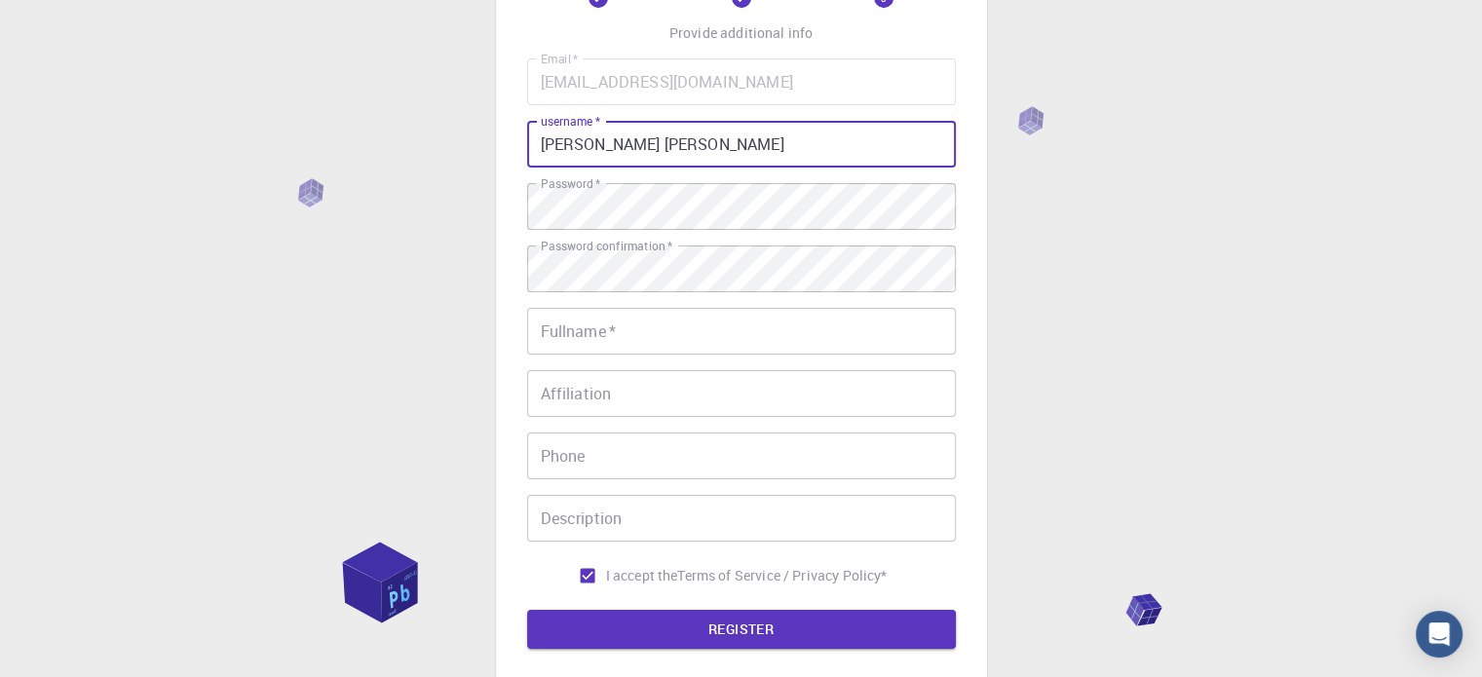
scroll to position [195, 0]
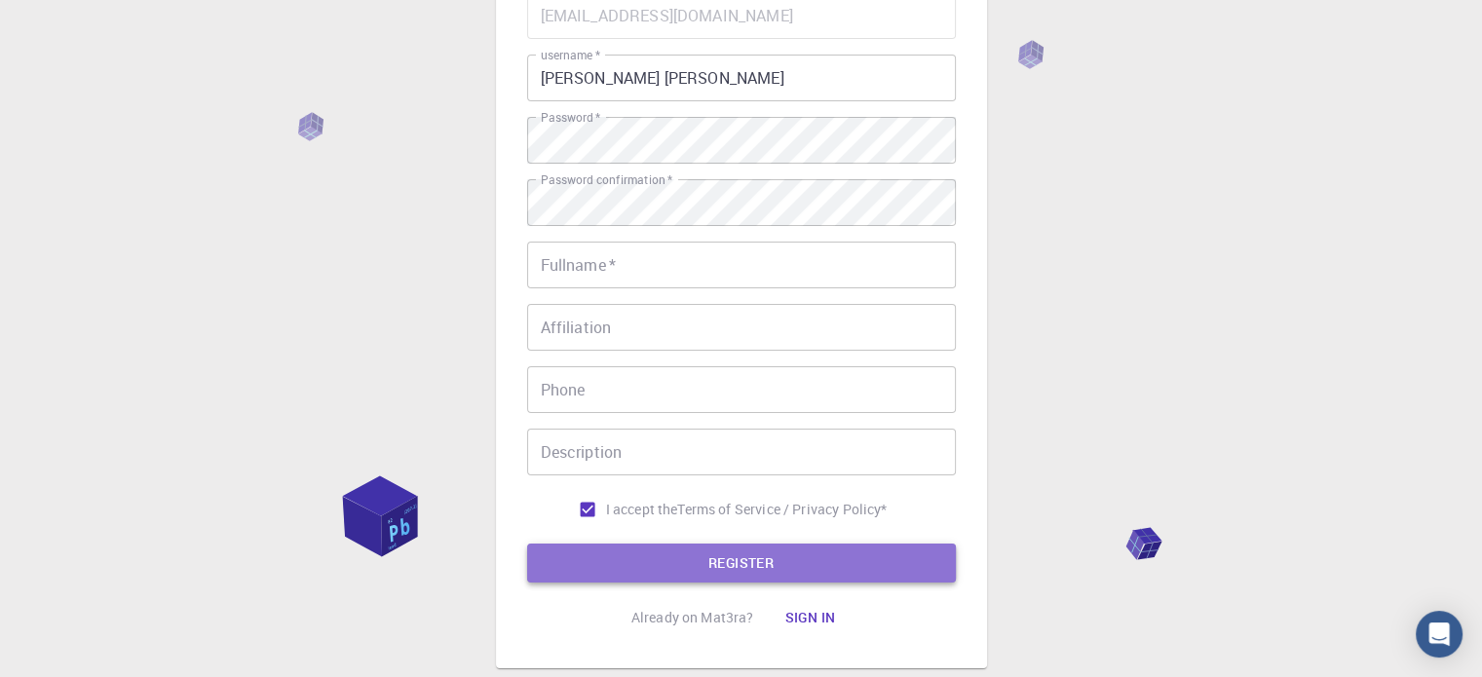
click at [680, 575] on button "REGISTER" at bounding box center [741, 563] width 429 height 39
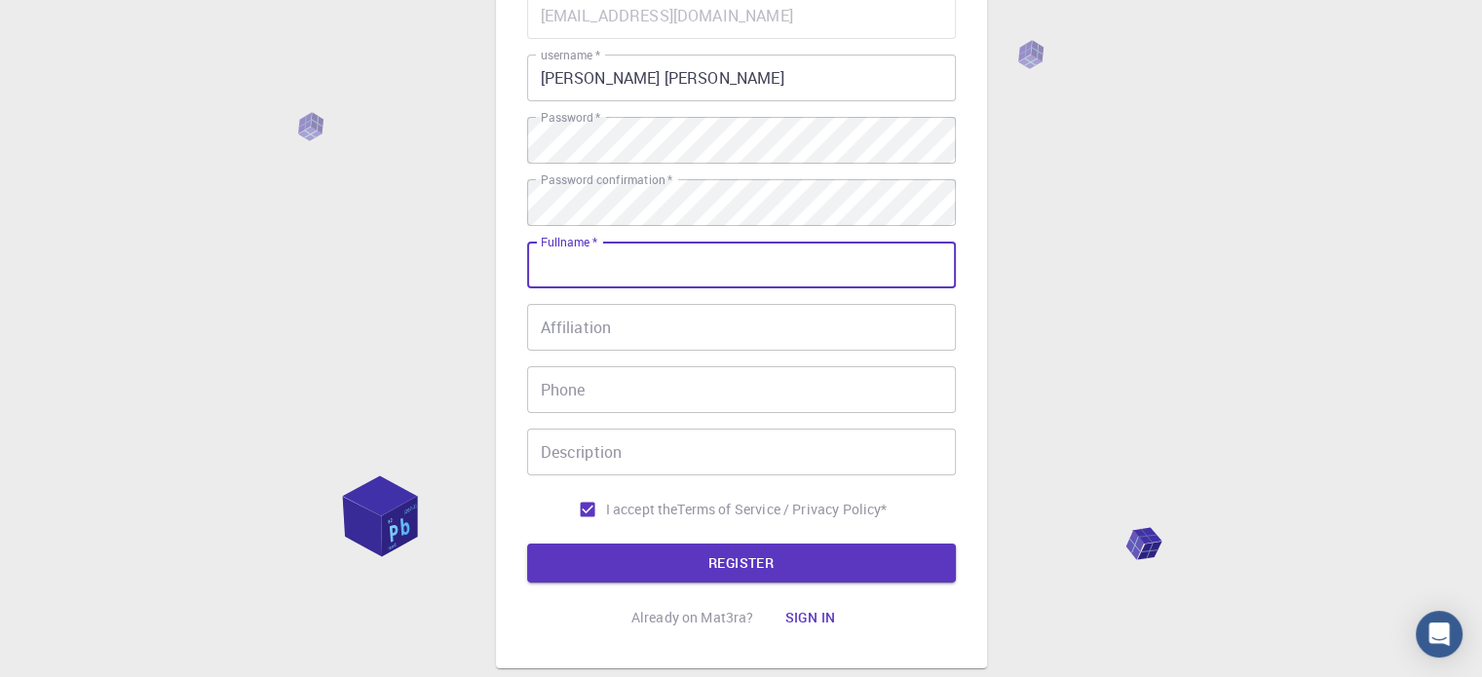
click at [745, 79] on input "[PERSON_NAME] [PERSON_NAME]" at bounding box center [741, 78] width 429 height 47
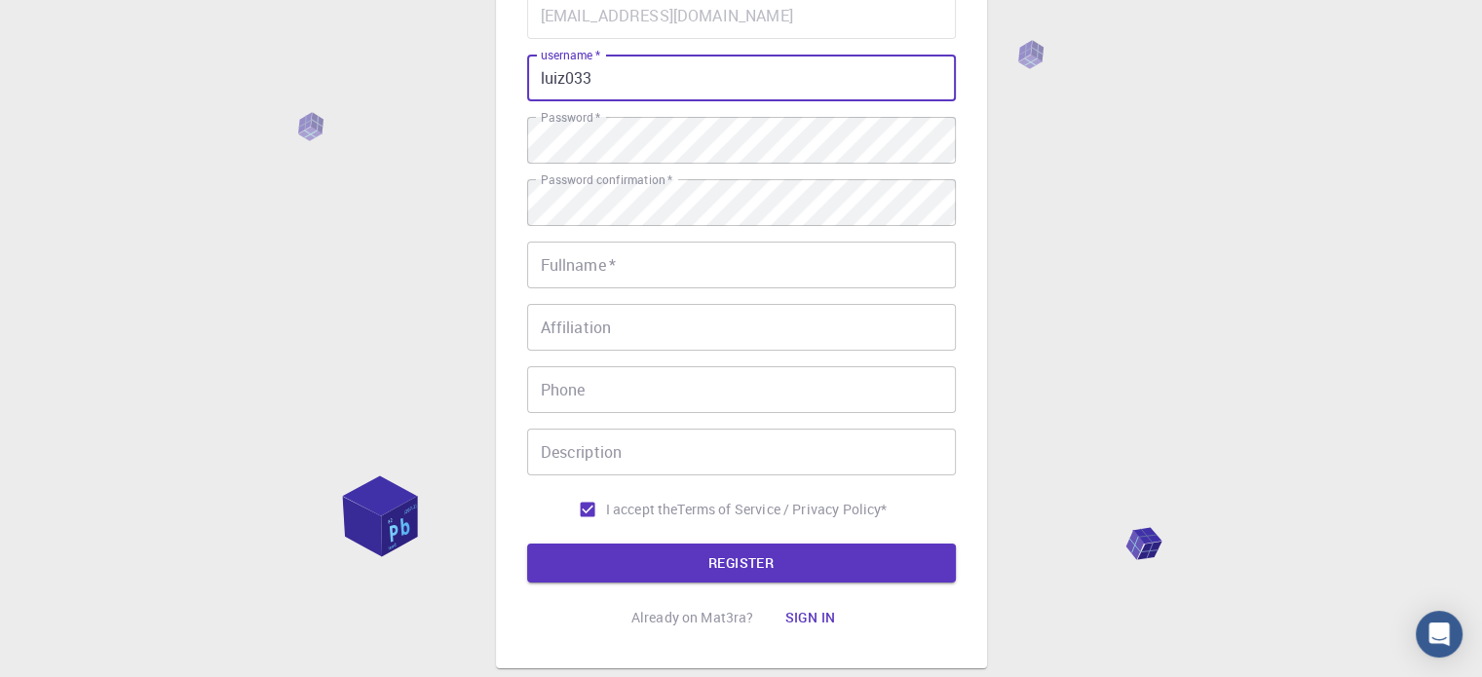
type input "luiz033"
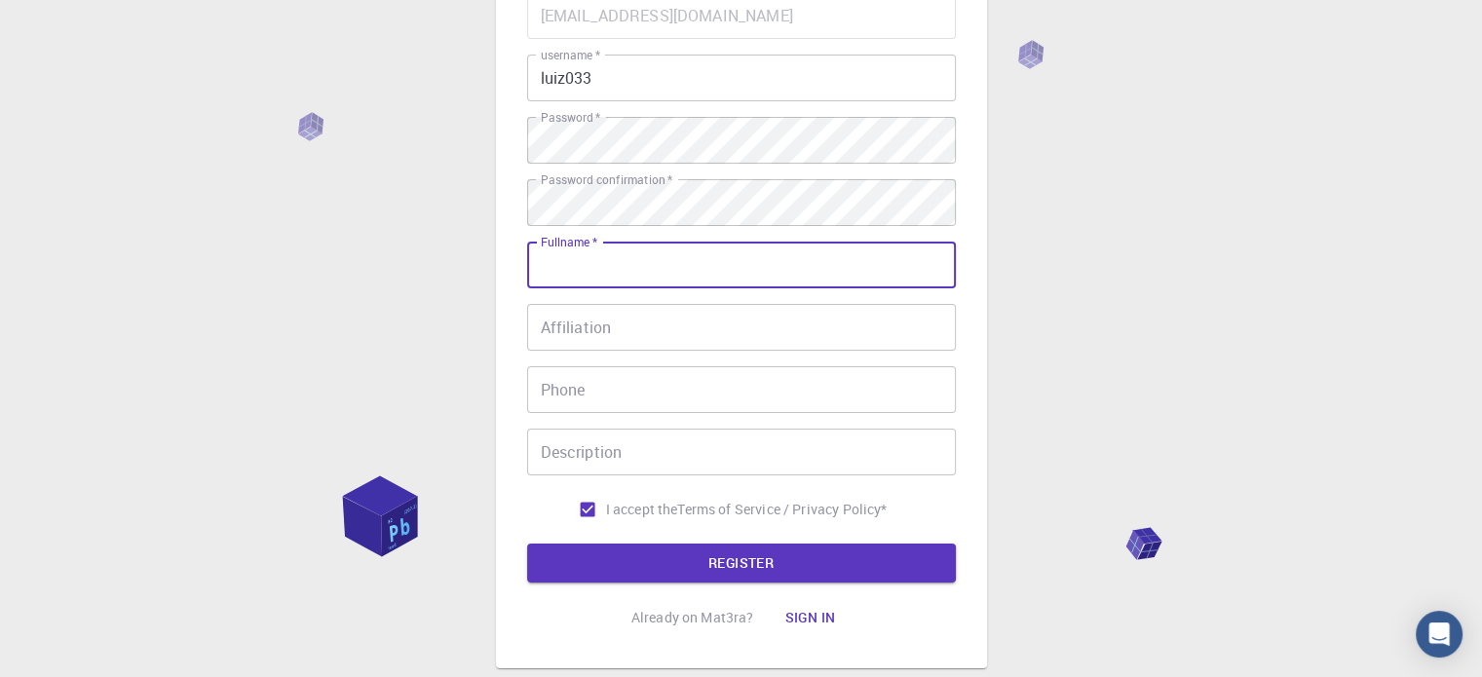
click at [607, 275] on input "Fullname   *" at bounding box center [741, 265] width 429 height 47
type input "[PERSON_NAME] [PERSON_NAME]"
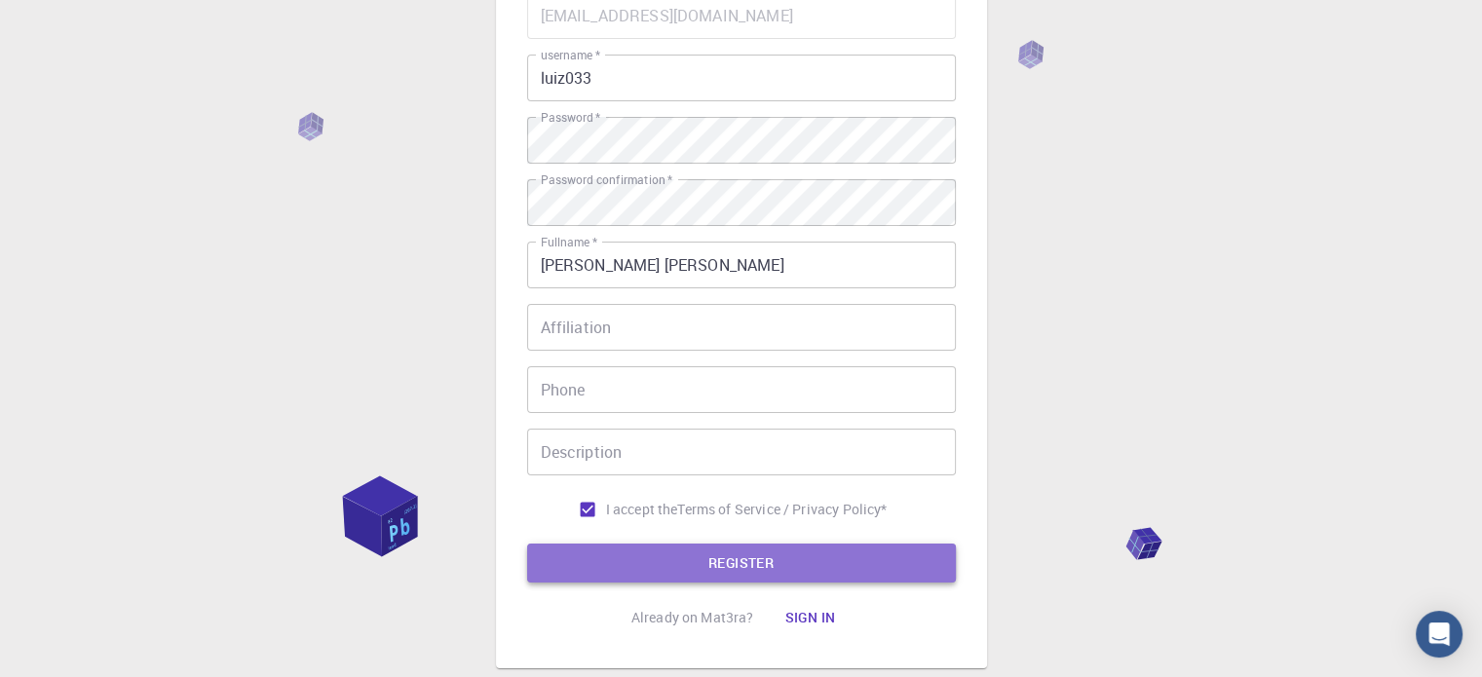
click at [650, 571] on button "REGISTER" at bounding box center [741, 563] width 429 height 39
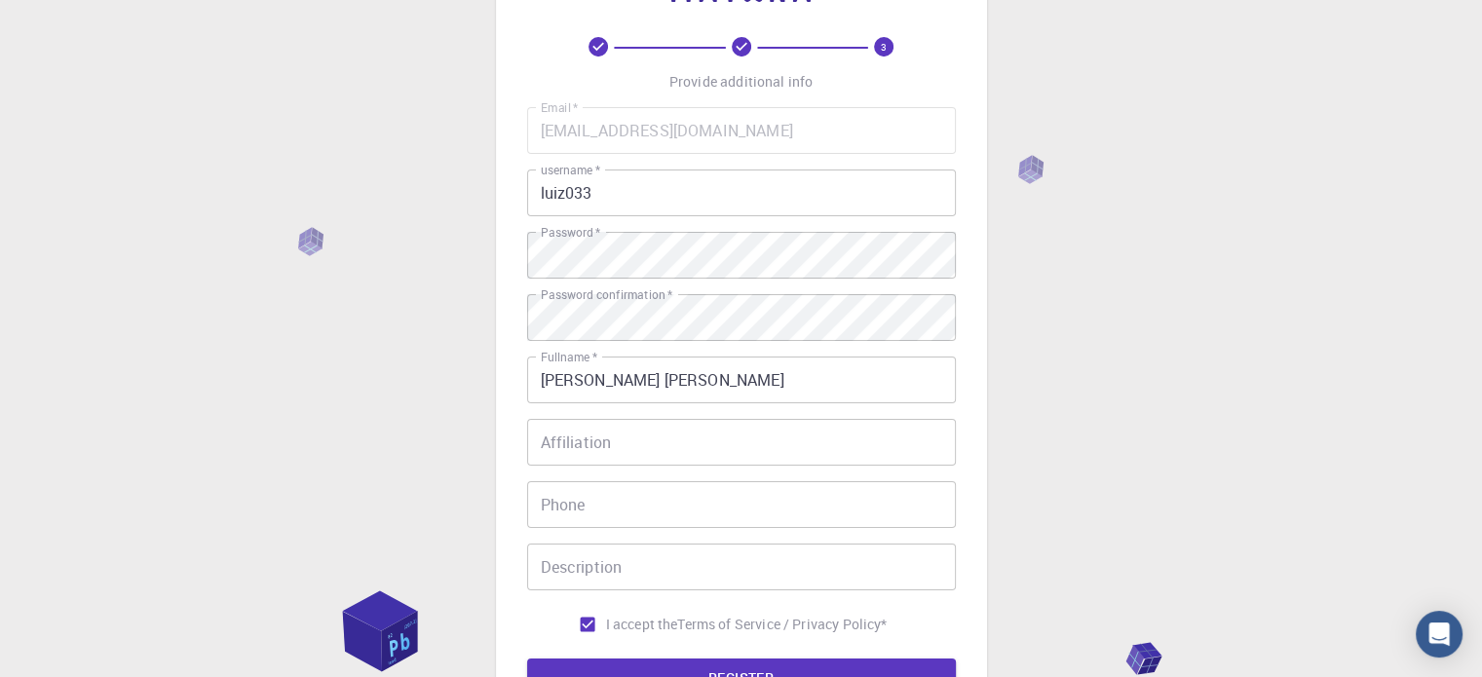
scroll to position [117, 0]
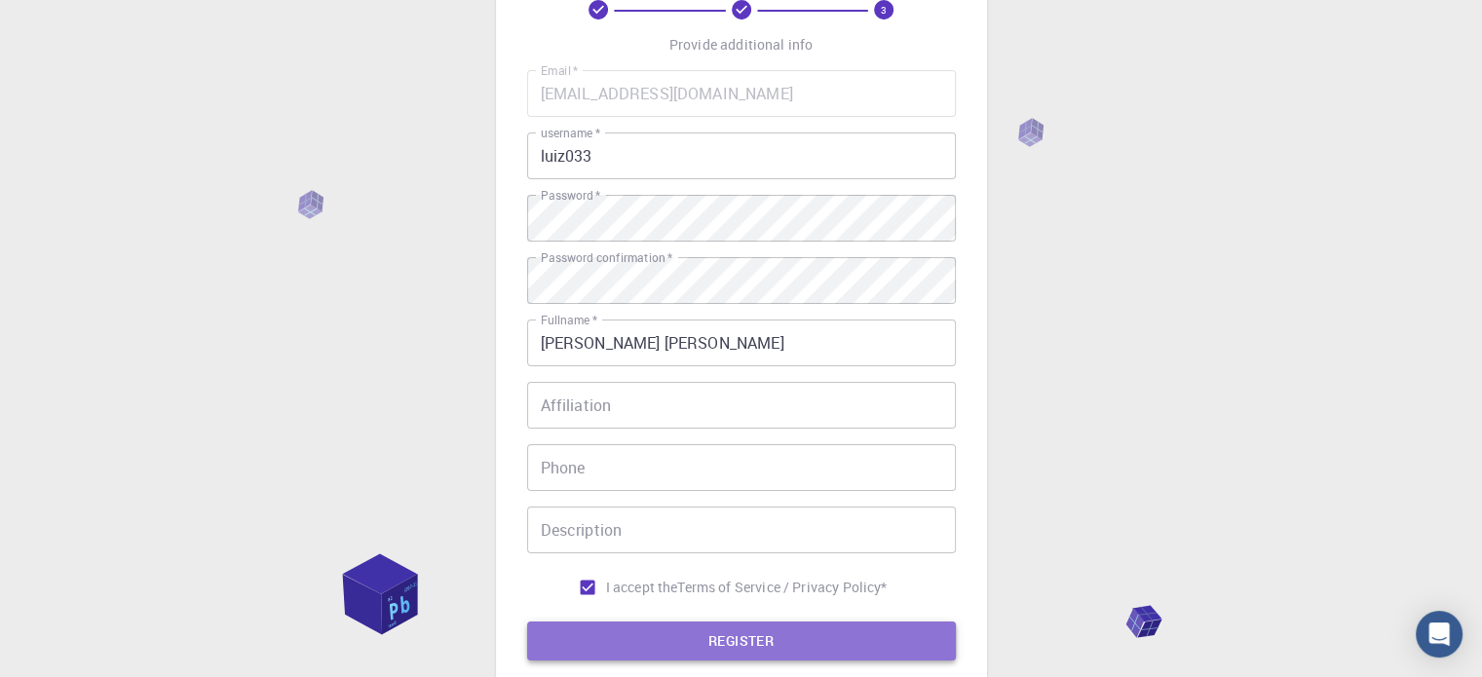
click at [927, 646] on button "REGISTER" at bounding box center [741, 641] width 429 height 39
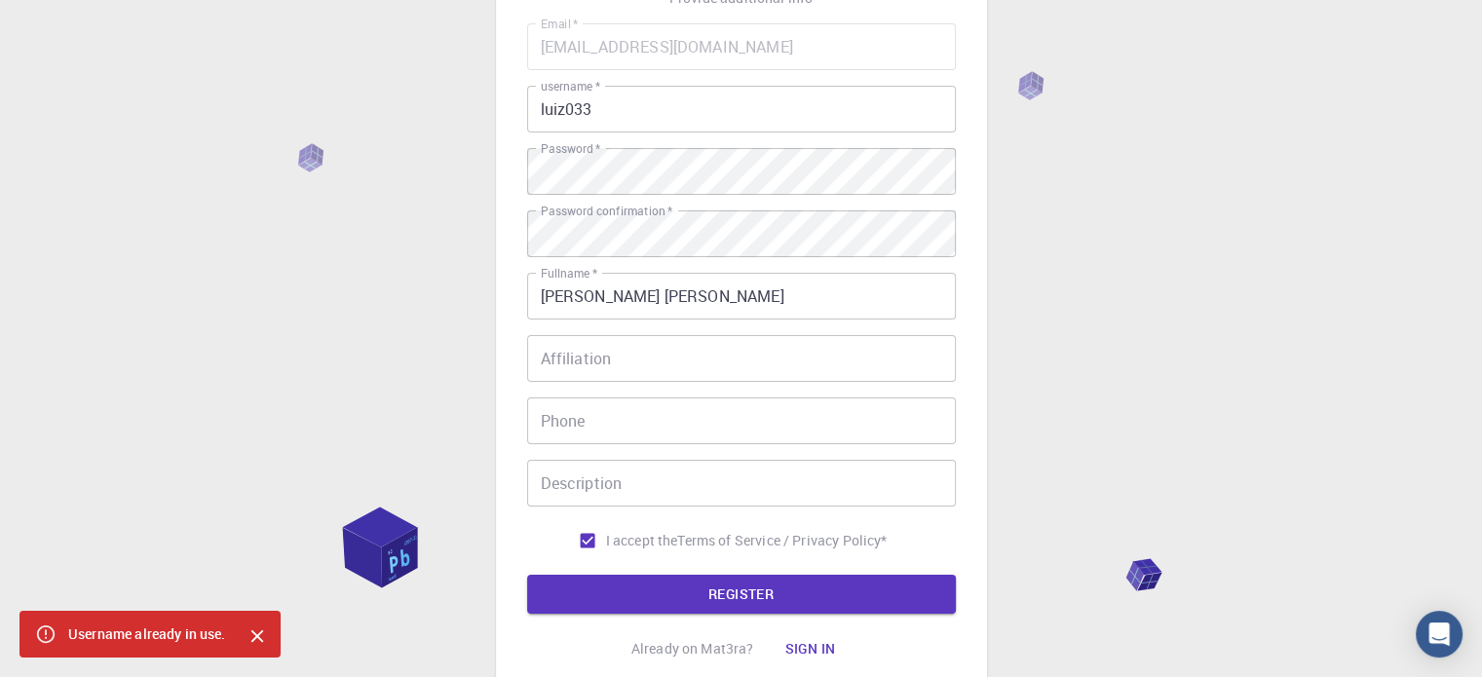
scroll to position [292, 0]
